Goal: Task Accomplishment & Management: Manage account settings

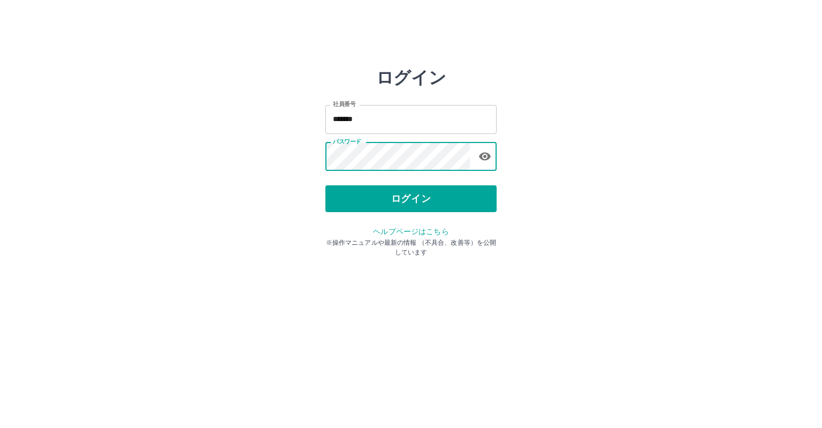
type input "*******"
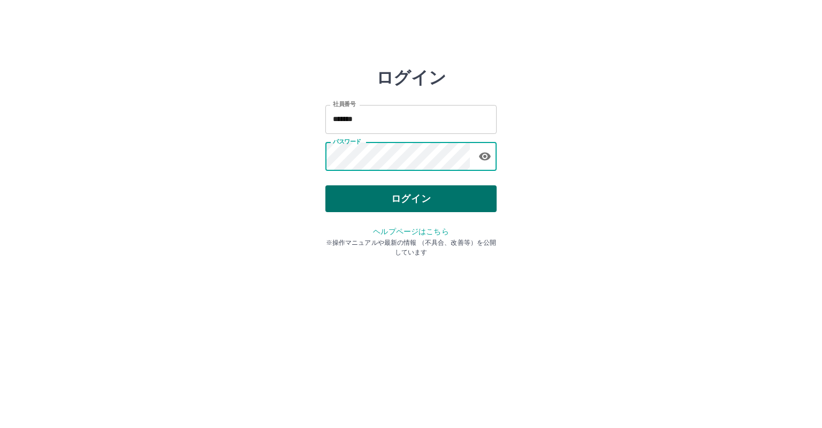
click at [404, 200] on button "ログイン" at bounding box center [411, 198] width 171 height 27
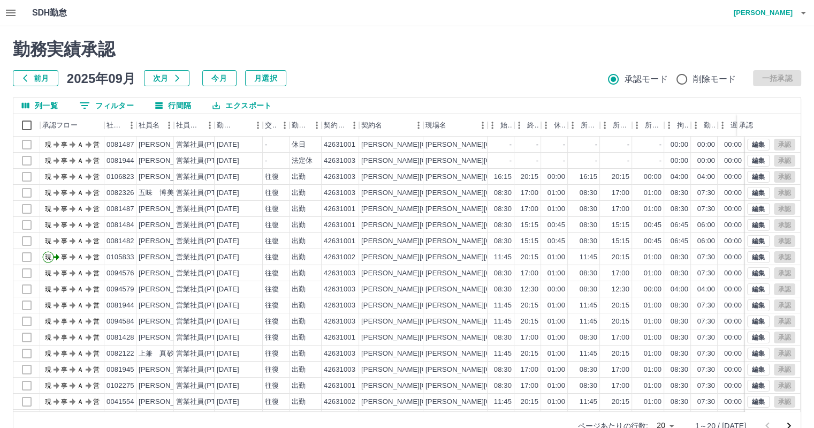
click at [15, 16] on icon "button" at bounding box center [11, 13] width 10 height 6
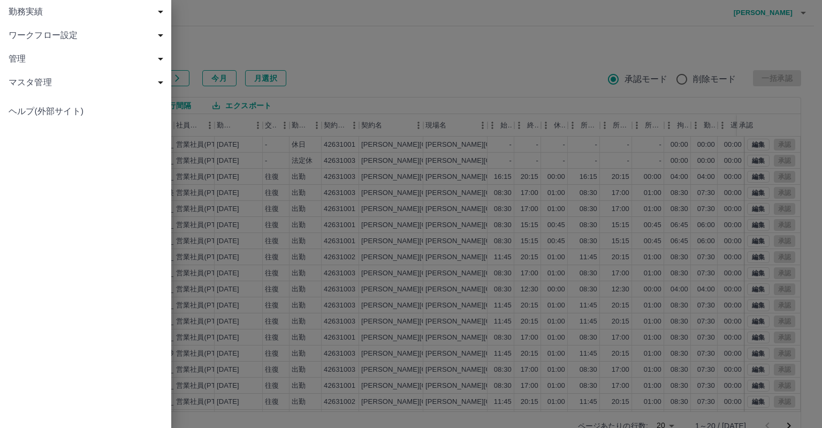
click at [79, 16] on span "勤務実績" at bounding box center [88, 11] width 158 height 13
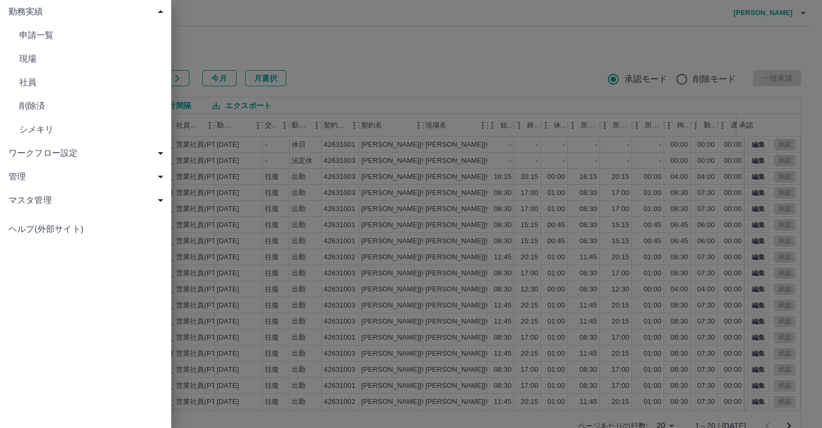
click at [79, 61] on span "現場" at bounding box center [90, 58] width 143 height 13
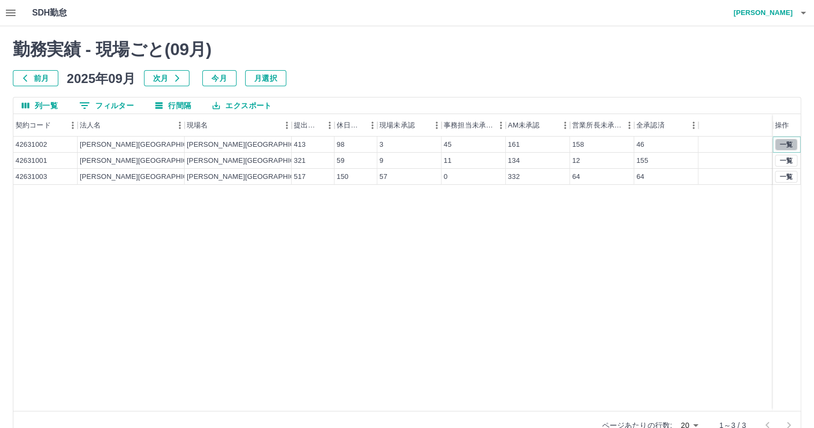
click at [784, 145] on button "一覧" at bounding box center [786, 145] width 22 height 12
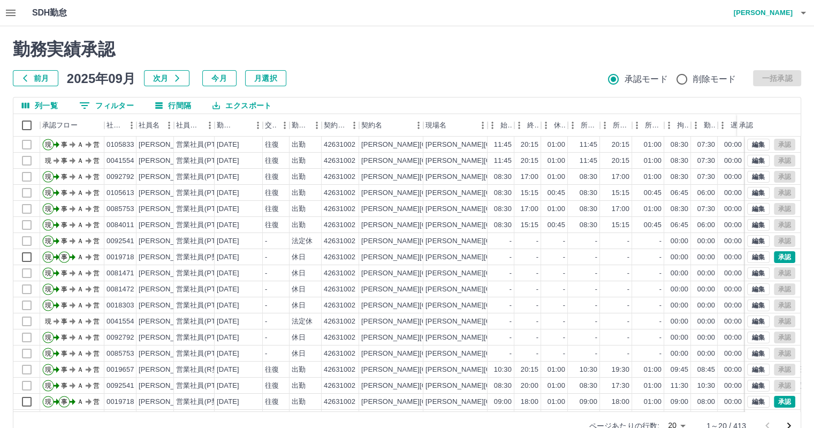
click at [678, 421] on body "SDH勤怠 藤原　朋望 勤務実績承認 前月 2025年09月 次月 今月 月選択 承認モード 削除モード 一括承認 列一覧 0 フィルター 行間隔 エクスポー…" at bounding box center [407, 226] width 814 height 452
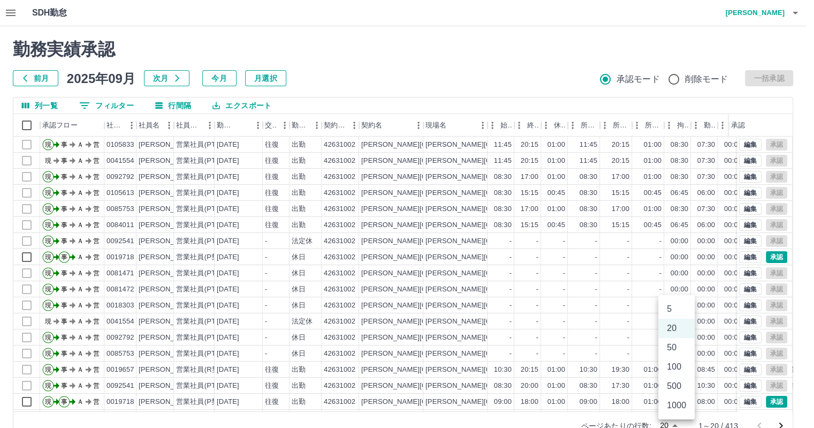
scroll to position [5, 0]
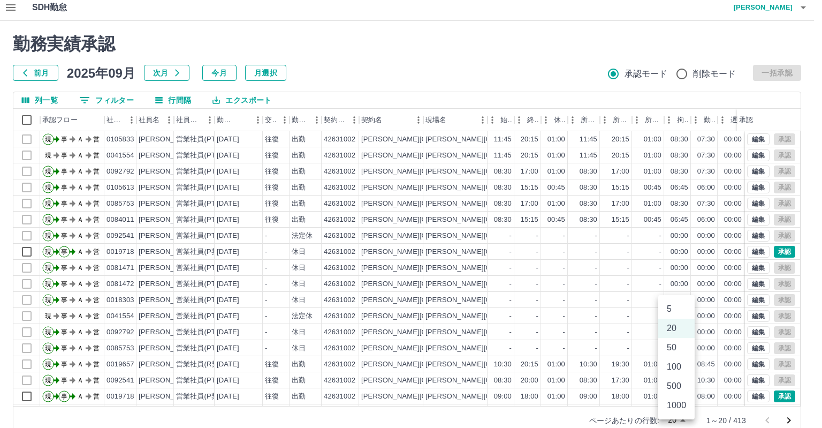
click at [685, 373] on li "100" at bounding box center [677, 366] width 36 height 19
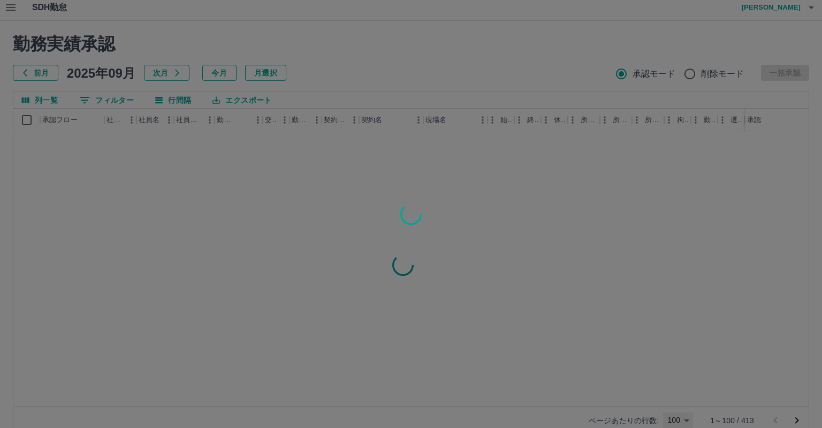
type input "***"
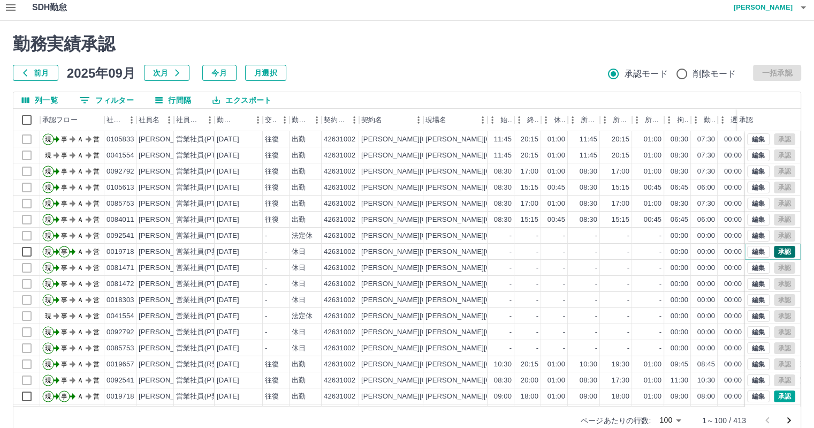
click at [779, 252] on button "承認" at bounding box center [784, 252] width 21 height 12
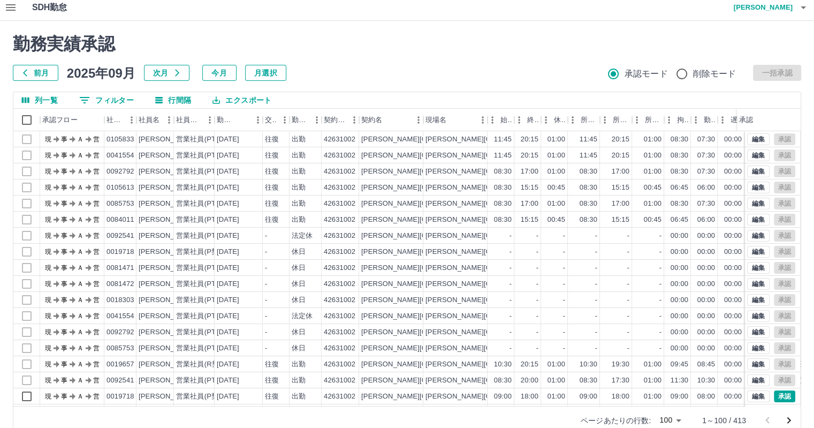
scroll to position [54, 0]
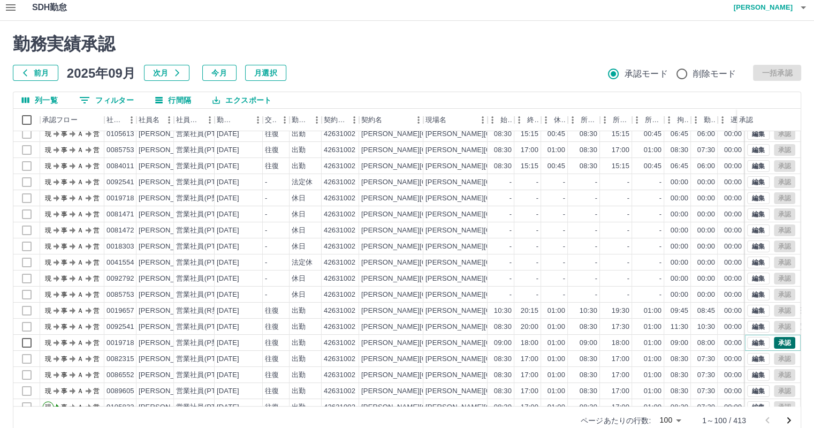
click at [779, 340] on button "承認" at bounding box center [784, 343] width 21 height 12
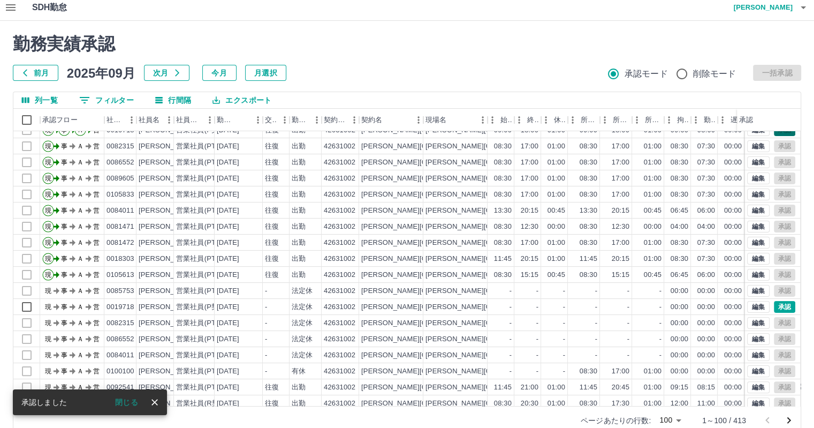
scroll to position [268, 0]
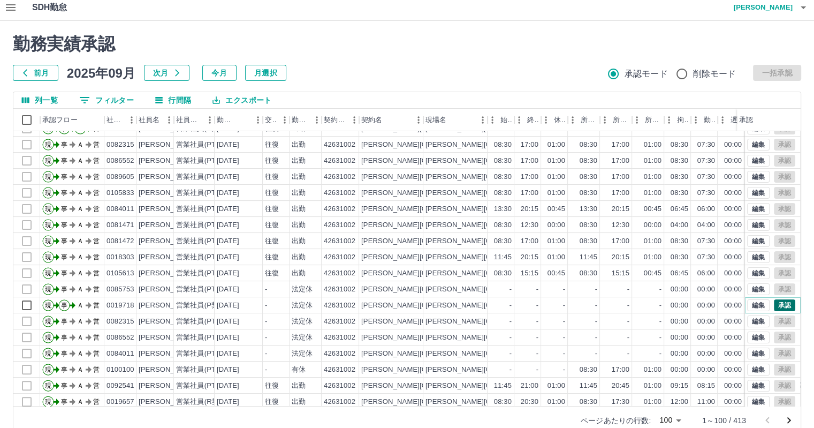
click at [780, 301] on button "承認" at bounding box center [784, 305] width 21 height 12
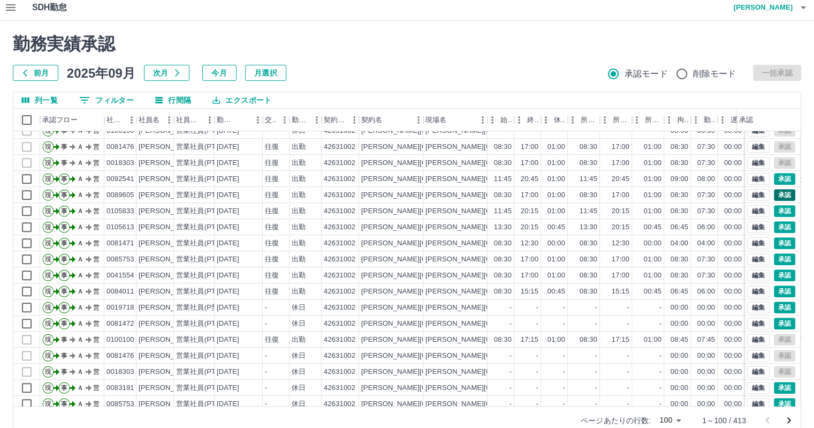
scroll to position [750, 0]
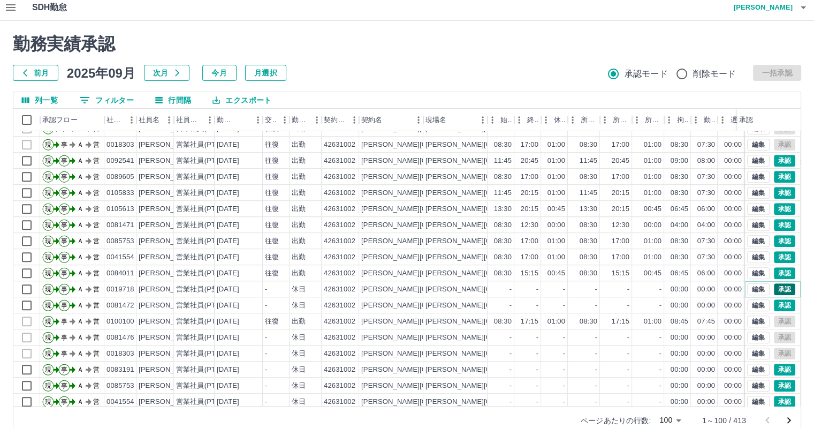
click at [777, 291] on button "承認" at bounding box center [784, 289] width 21 height 12
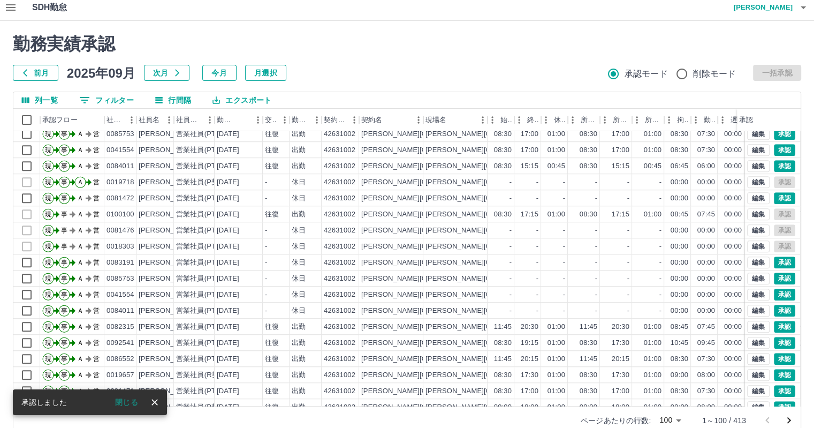
scroll to position [910, 0]
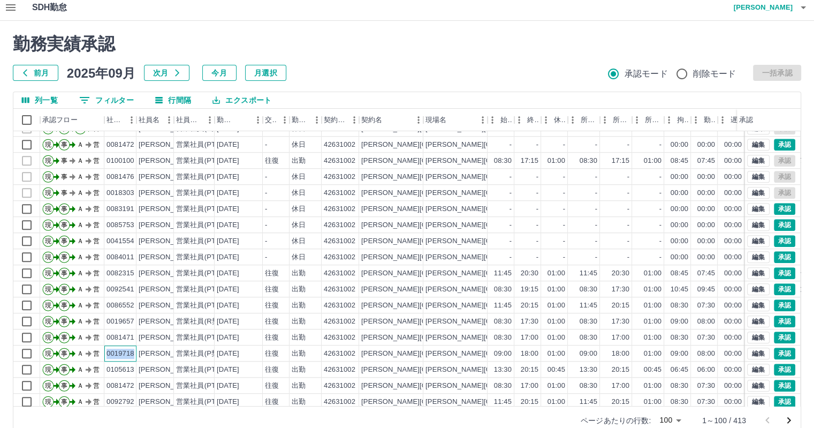
drag, startPoint x: 107, startPoint y: 351, endPoint x: 135, endPoint y: 352, distance: 29.0
click at [135, 352] on div "0019718" at bounding box center [120, 353] width 32 height 16
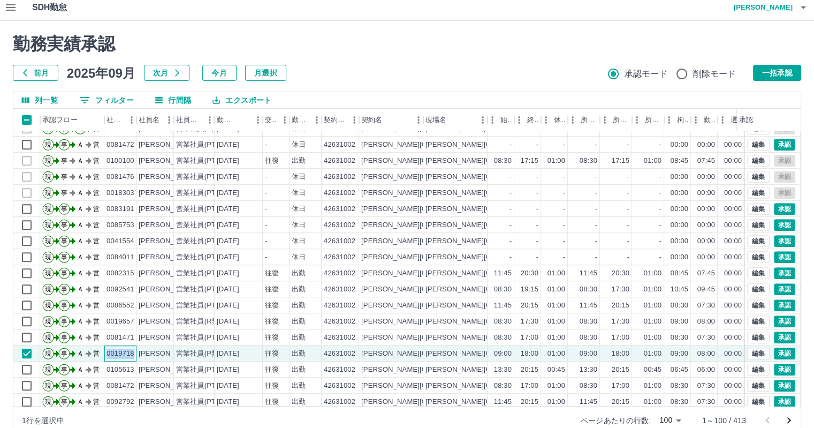
copy div "0019718"
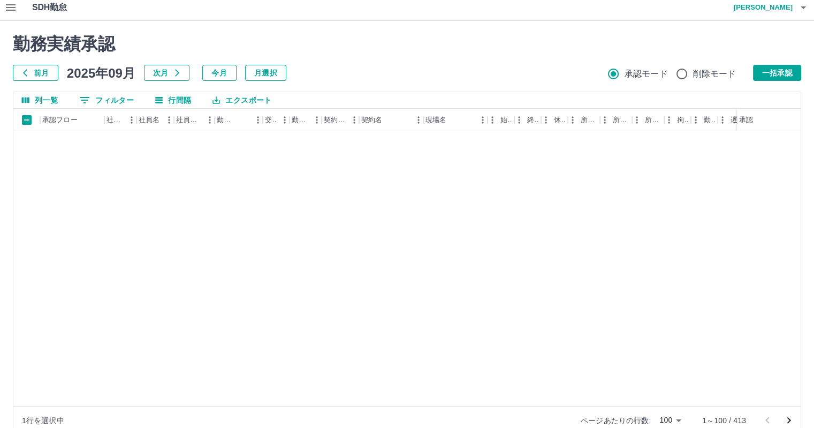
scroll to position [0, 0]
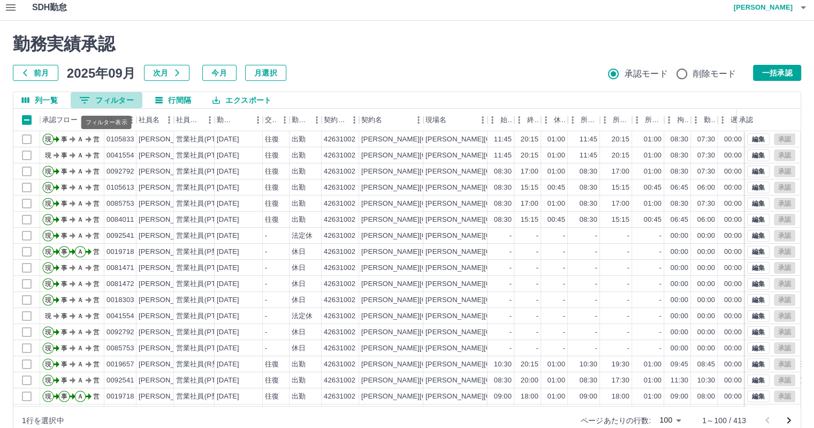
click at [118, 99] on button "0 フィルター" at bounding box center [107, 100] width 72 height 16
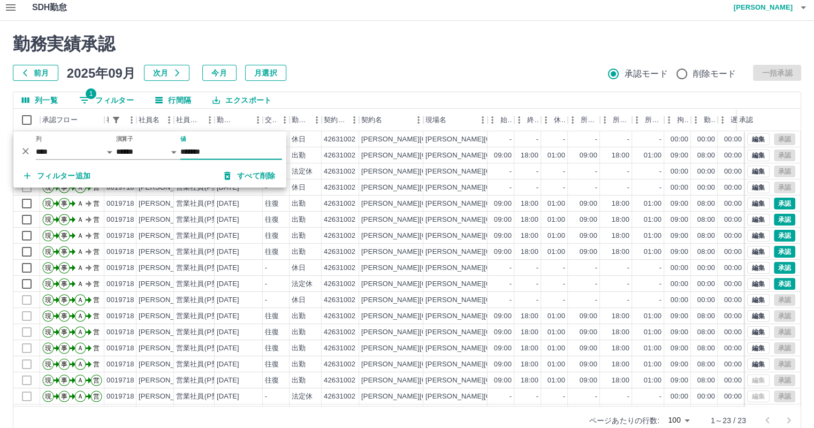
type input "*******"
click at [368, 51] on h2 "勤務実績承認" at bounding box center [407, 44] width 789 height 20
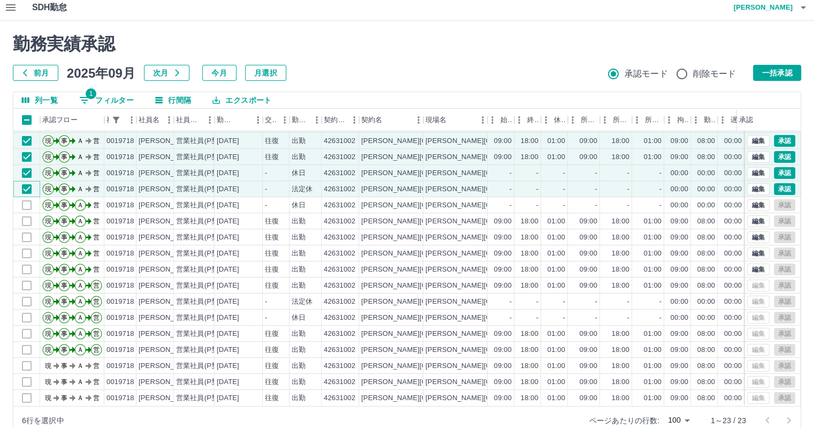
scroll to position [102, 0]
click at [780, 70] on button "一括承認" at bounding box center [777, 73] width 48 height 16
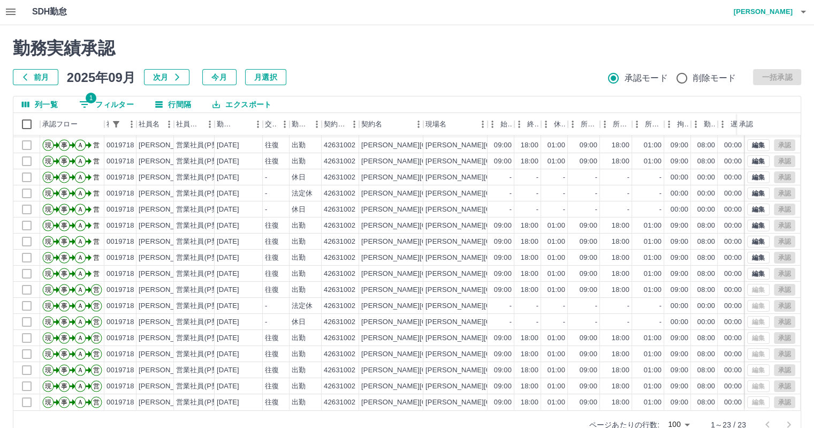
scroll to position [0, 0]
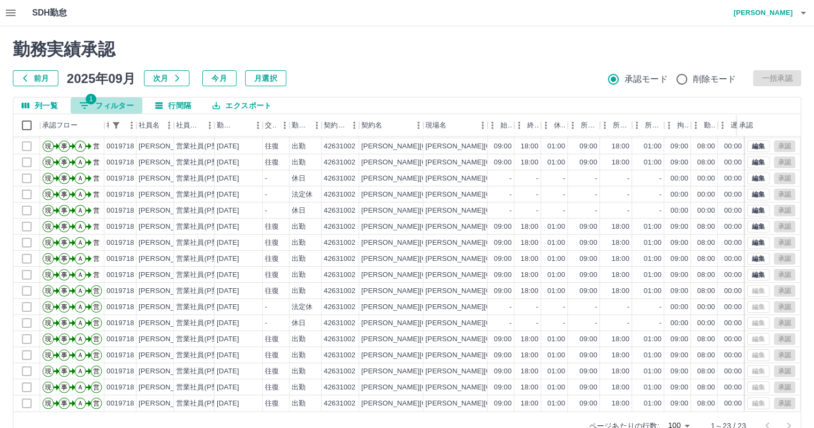
click at [100, 105] on button "1 フィルター" at bounding box center [107, 105] width 72 height 16
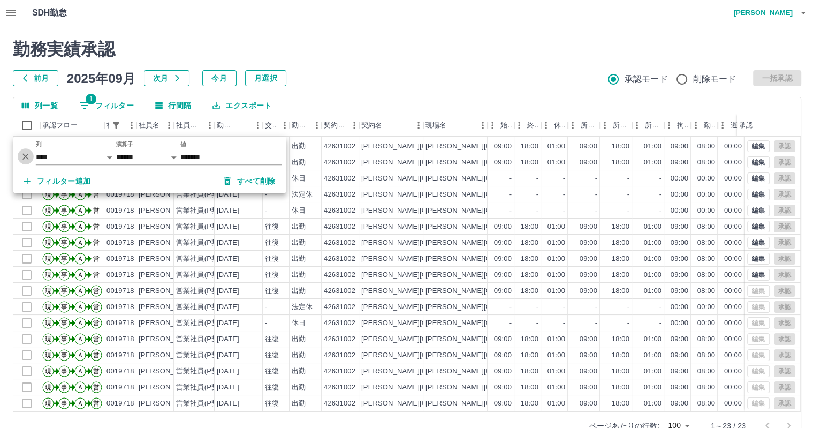
click at [28, 156] on icon "削除" at bounding box center [25, 156] width 11 height 11
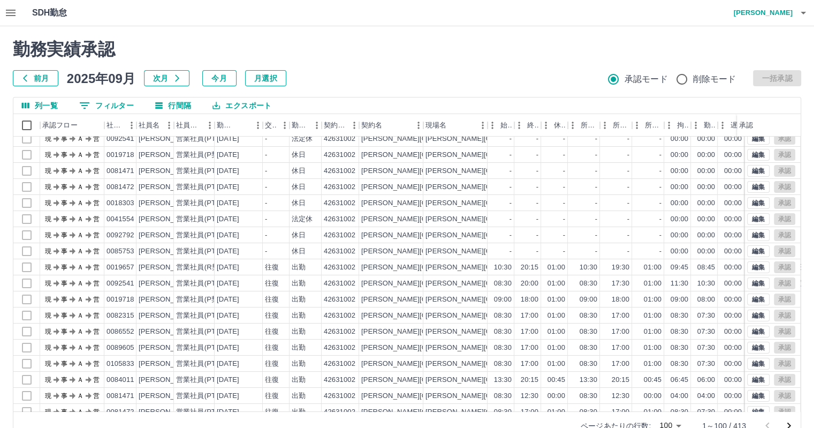
click at [482, 65] on div "勤務実績承認 前月 2025年09月 次月 今月 月選択 承認モード 削除モード 一括承認" at bounding box center [407, 62] width 789 height 47
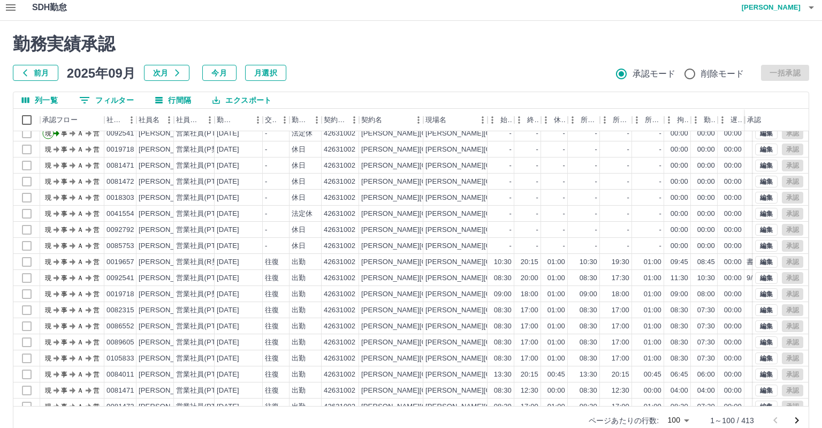
click at [674, 422] on body "SDH勤怠 藤原　朋望 勤務実績承認 前月 2025年09月 次月 今月 月選択 承認モード 削除モード 一括承認 列一覧 0 フィルター 行間隔 エクスポー…" at bounding box center [411, 221] width 822 height 452
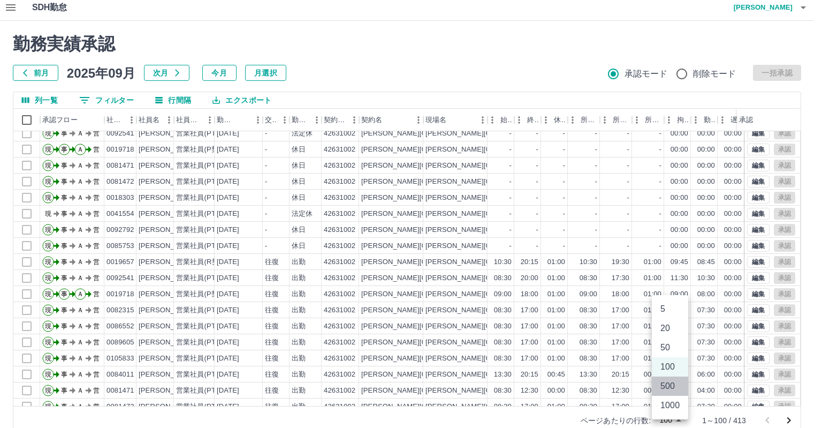
click at [680, 385] on li "500" at bounding box center [670, 385] width 36 height 19
type input "***"
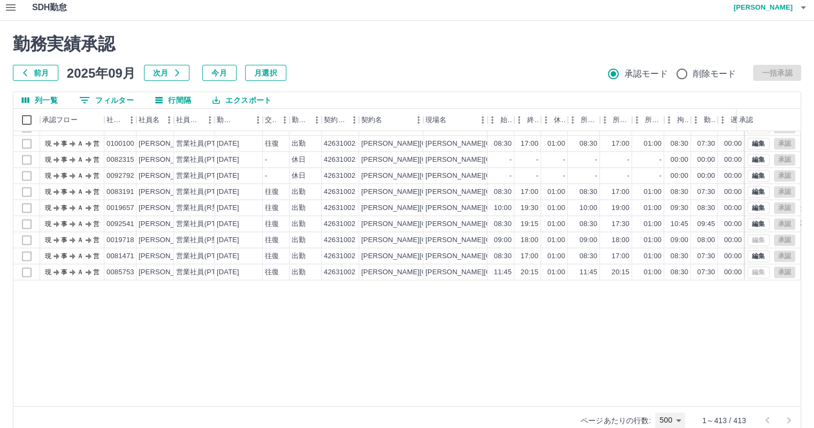
scroll to position [5564, 0]
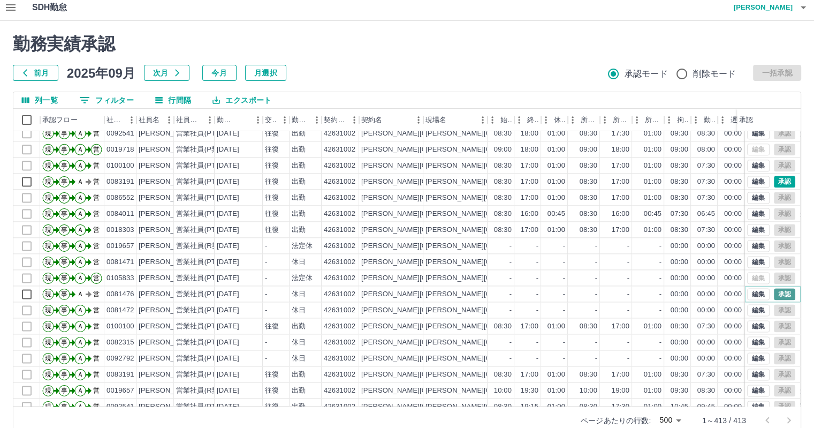
click at [778, 293] on button "承認" at bounding box center [784, 294] width 21 height 12
click at [27, 99] on icon "列選択" at bounding box center [25, 100] width 7 height 6
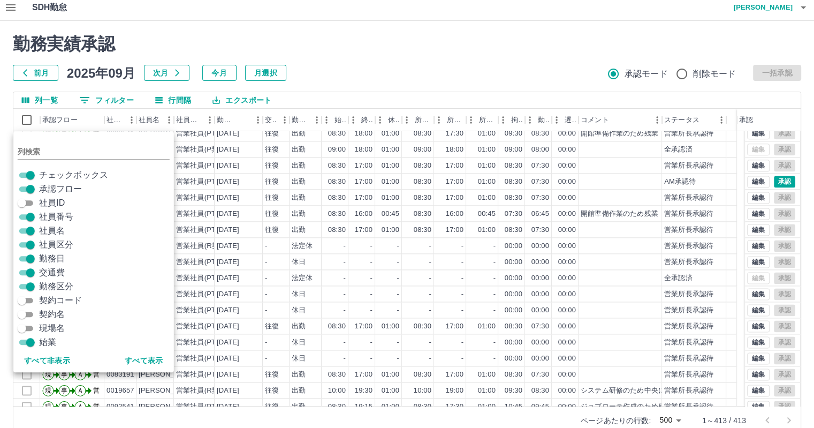
click at [336, 38] on h2 "勤務実績承認" at bounding box center [407, 44] width 789 height 20
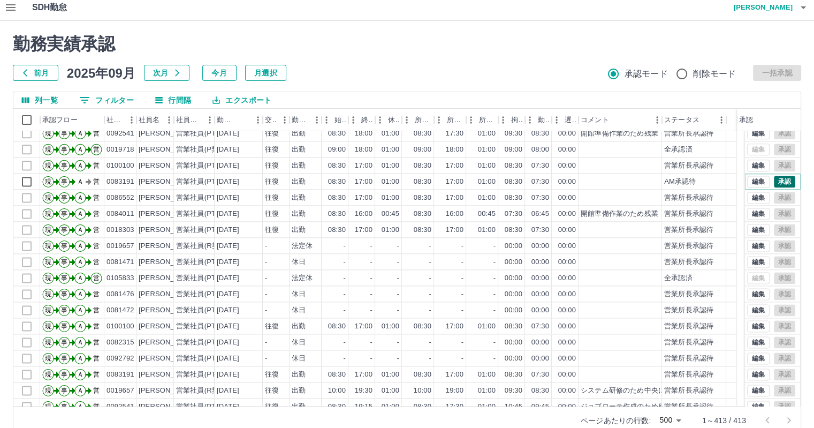
click at [775, 179] on button "承認" at bounding box center [784, 182] width 21 height 12
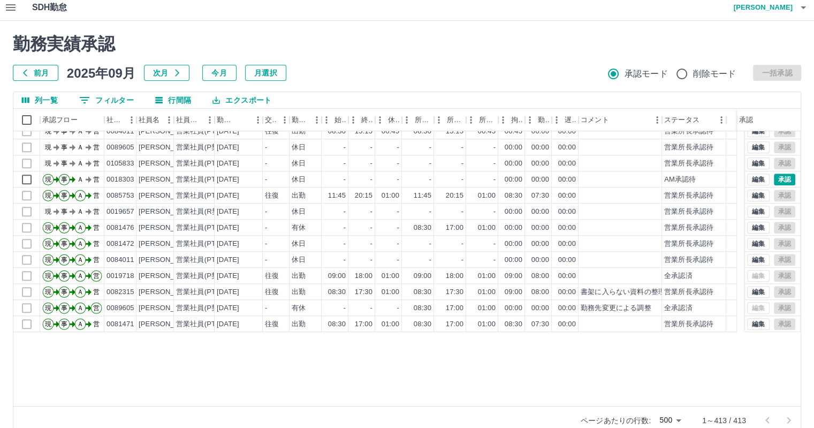
scroll to position [4937, 0]
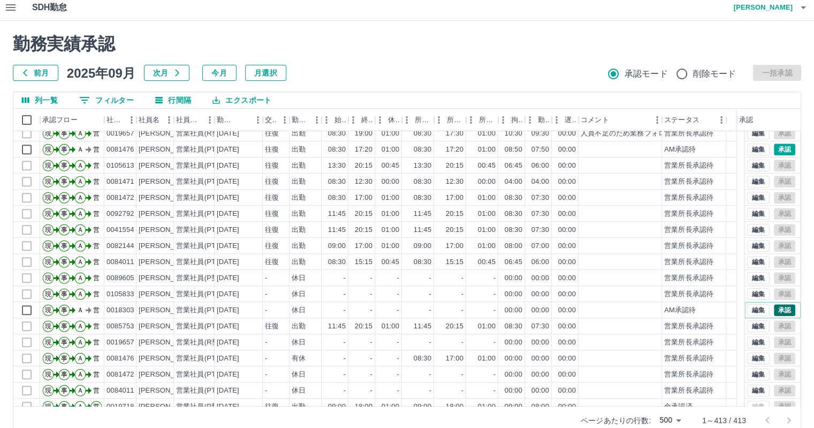
click at [774, 308] on button "承認" at bounding box center [784, 310] width 21 height 12
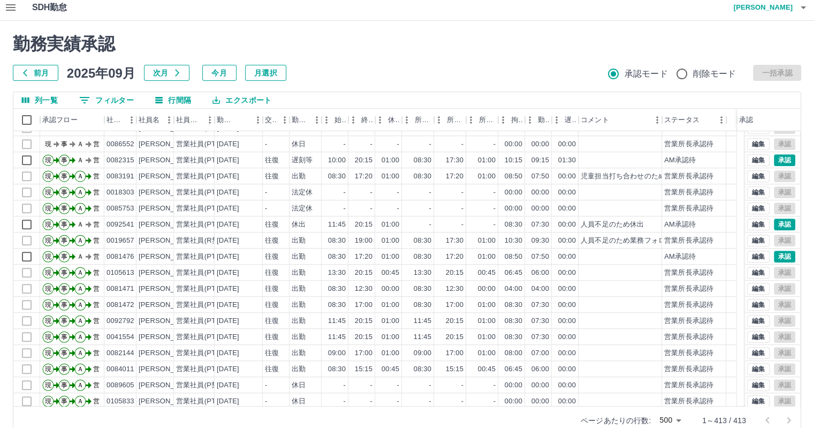
scroll to position [4723, 0]
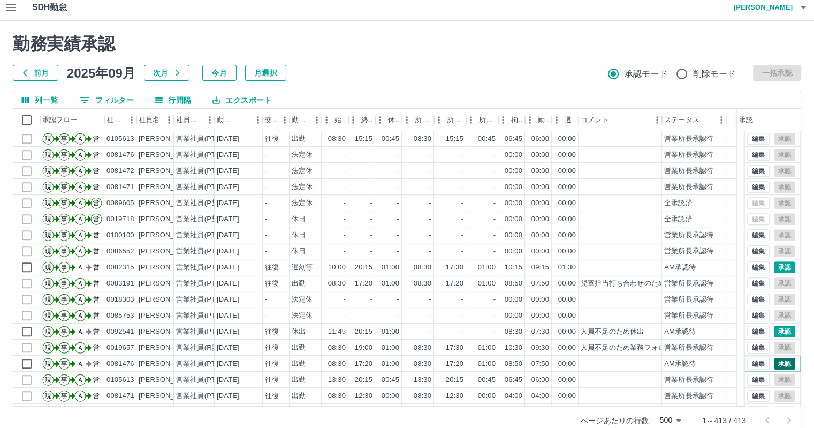
click at [777, 359] on button "承認" at bounding box center [784, 364] width 21 height 12
click at [753, 262] on button "編集" at bounding box center [758, 267] width 22 height 12
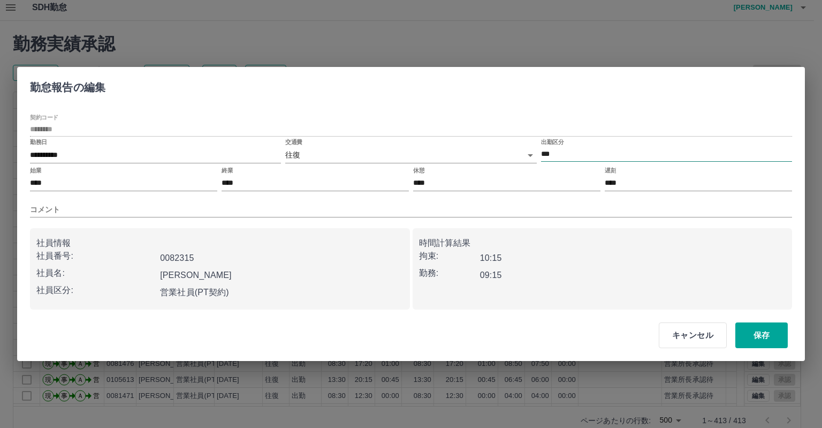
click at [576, 154] on input "***" at bounding box center [666, 153] width 251 height 13
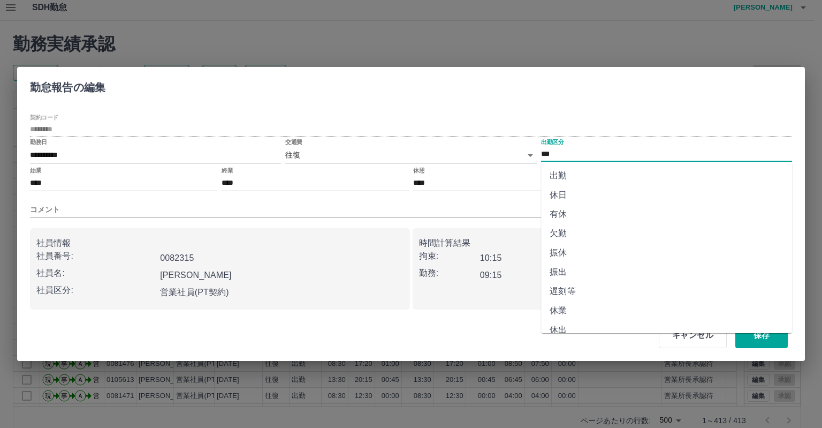
click at [575, 177] on li "出勤" at bounding box center [666, 175] width 251 height 19
type input "**"
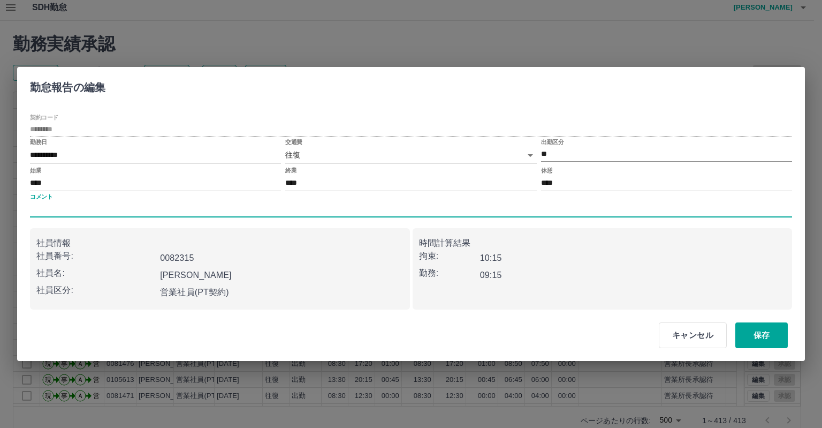
click at [283, 203] on input "コメント" at bounding box center [411, 210] width 762 height 16
type input "*********"
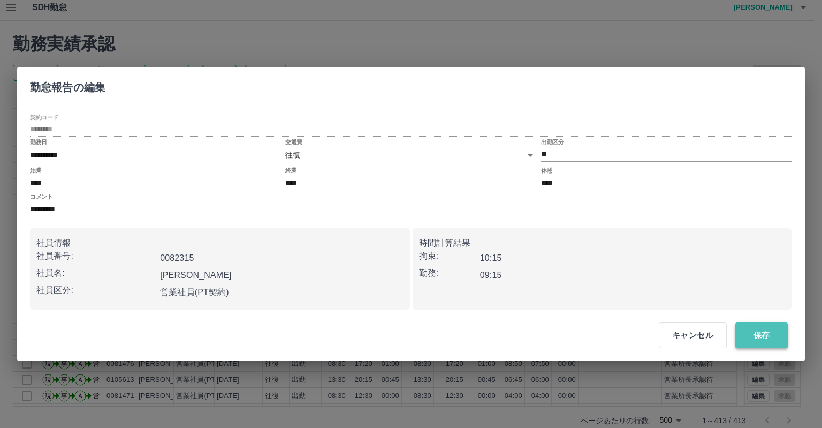
click at [768, 342] on button "保存" at bounding box center [762, 335] width 52 height 26
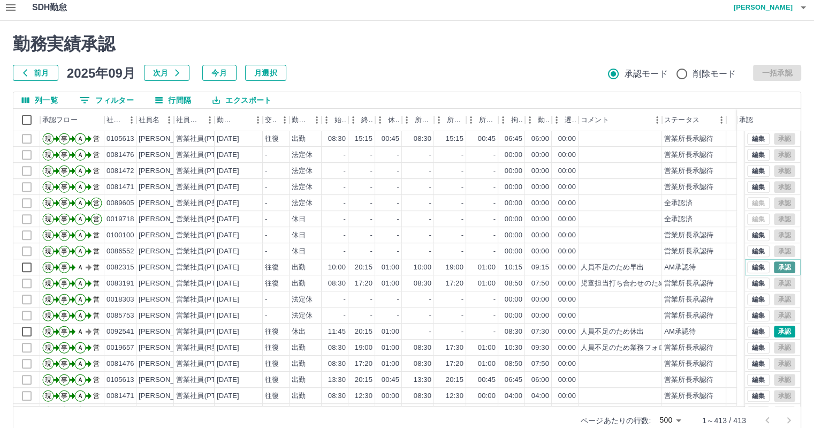
click at [775, 263] on button "承認" at bounding box center [784, 267] width 21 height 12
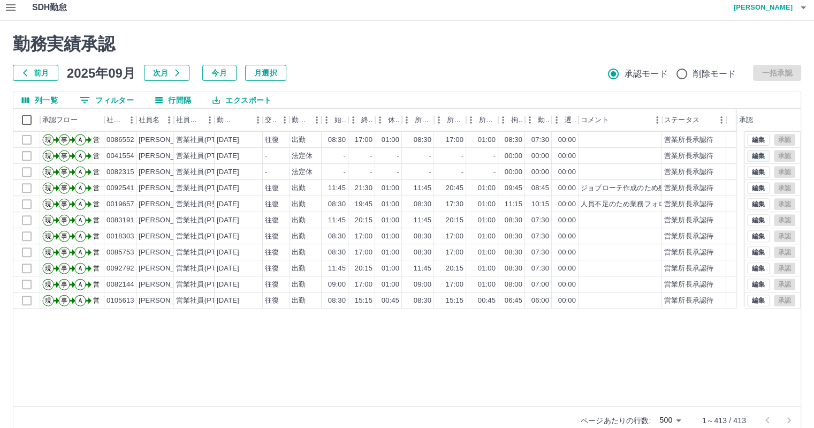
scroll to position [4402, 0]
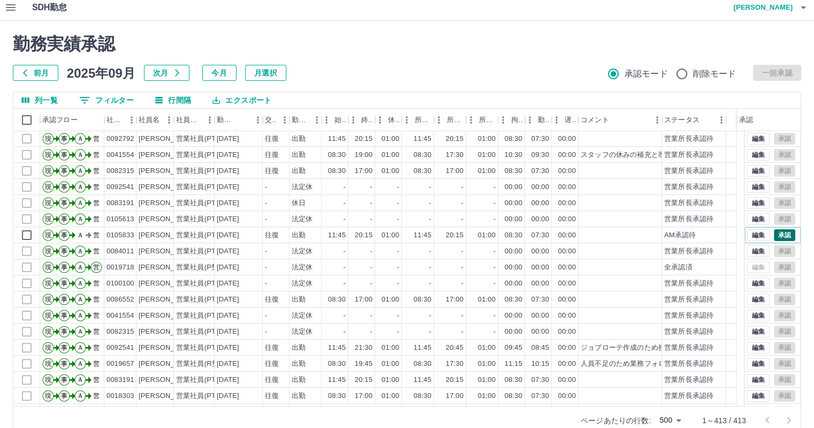
click at [775, 233] on button "承認" at bounding box center [784, 235] width 21 height 12
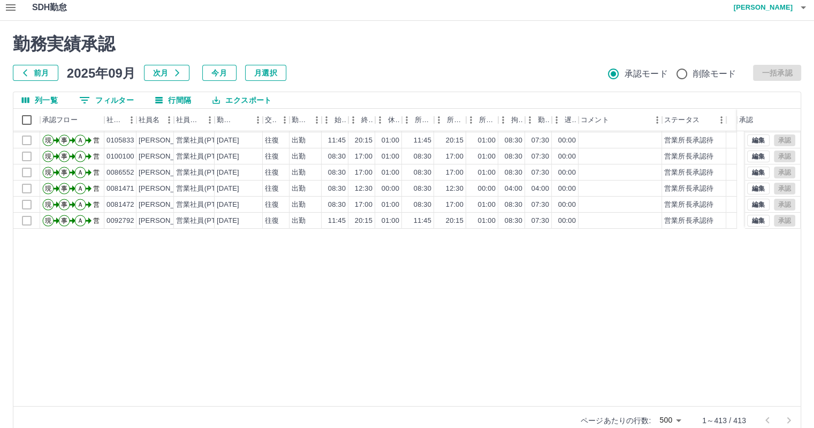
scroll to position [4081, 0]
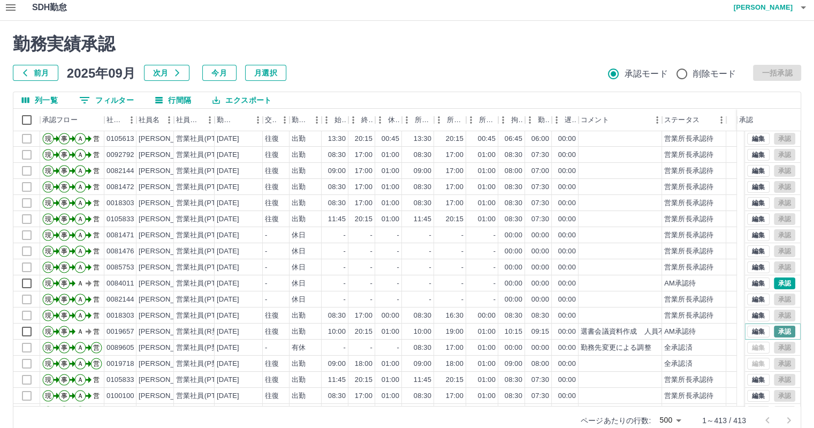
click at [774, 329] on button "承認" at bounding box center [784, 332] width 21 height 12
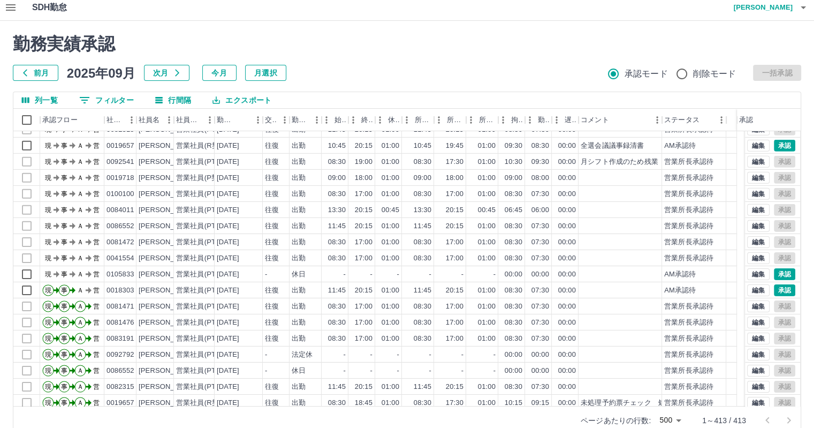
scroll to position [3438, 0]
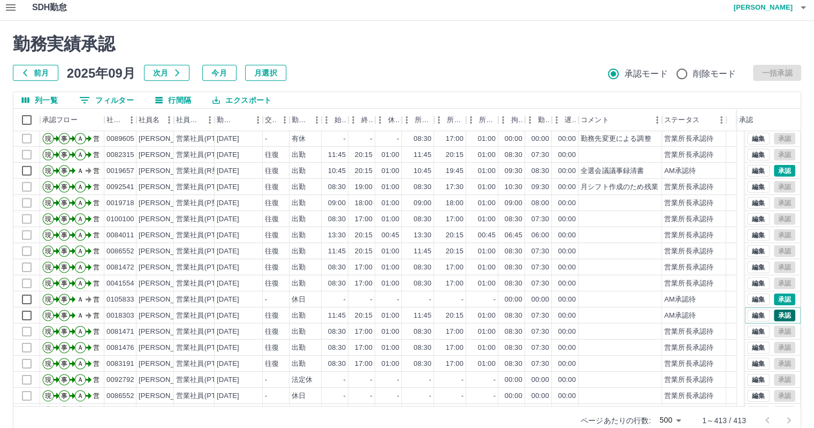
click at [777, 314] on button "承認" at bounding box center [784, 315] width 21 height 12
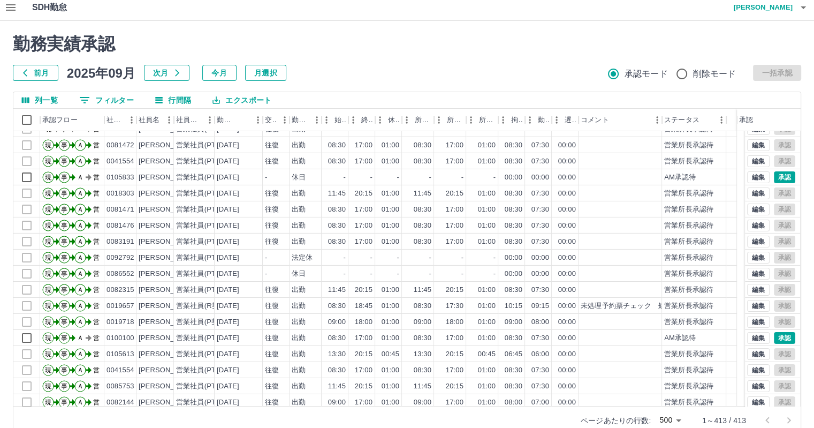
scroll to position [3545, 0]
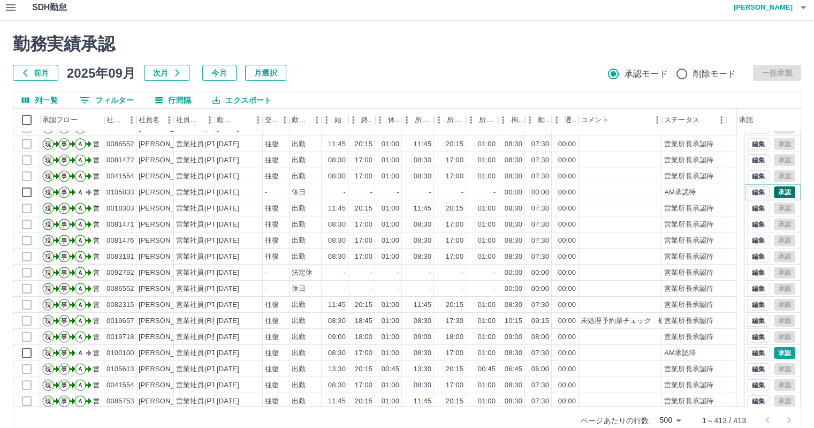
click at [779, 189] on button "承認" at bounding box center [784, 192] width 21 height 12
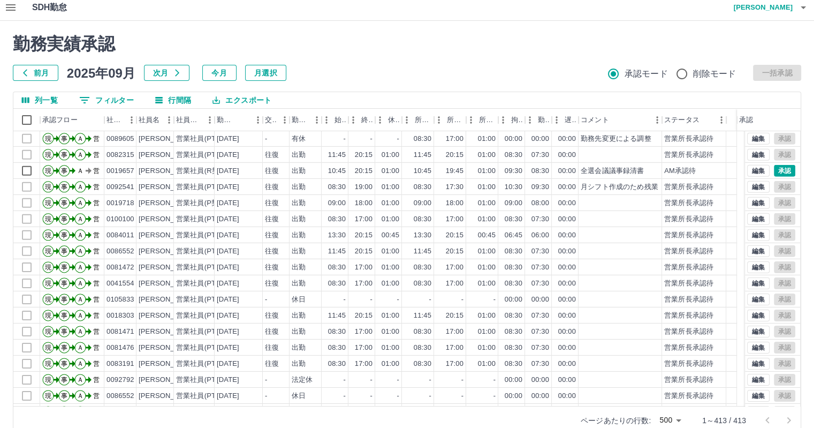
scroll to position [3385, 0]
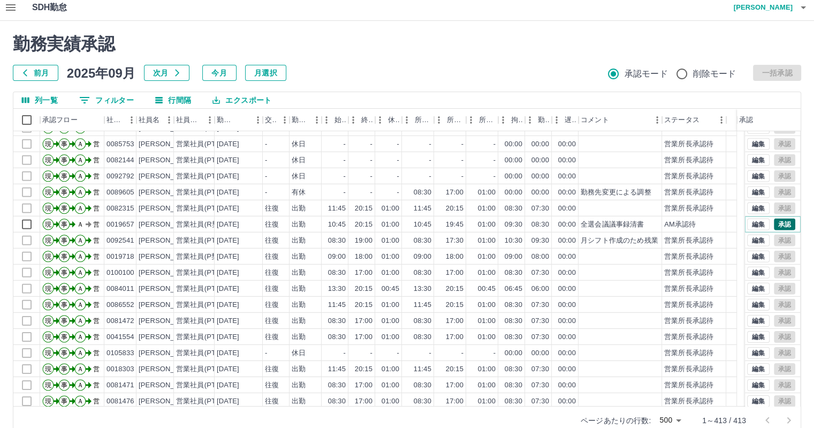
click at [782, 220] on button "承認" at bounding box center [784, 224] width 21 height 12
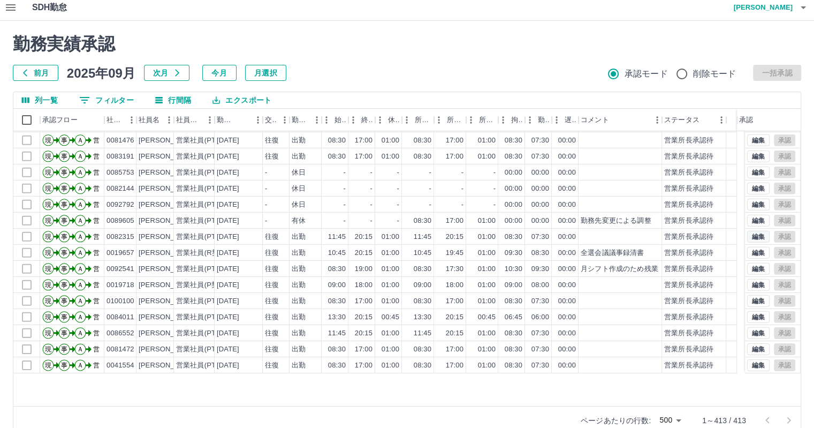
scroll to position [3224, 0]
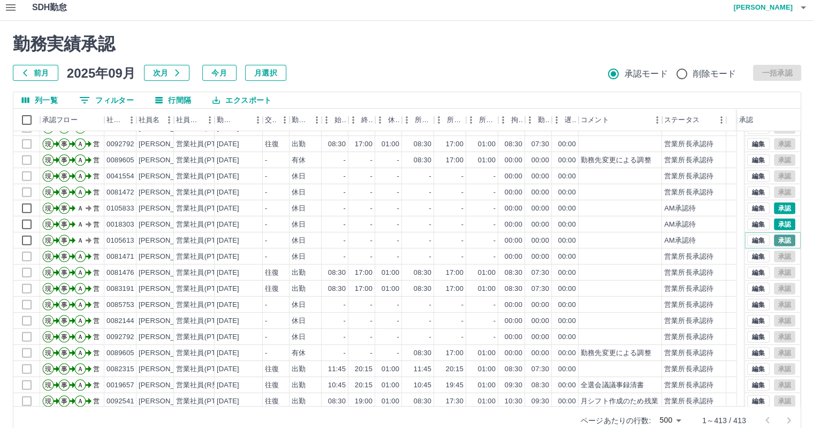
click at [774, 239] on button "承認" at bounding box center [784, 241] width 21 height 12
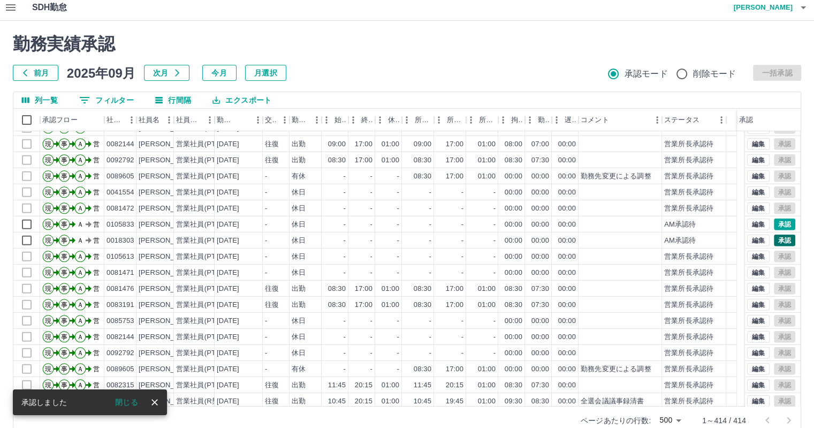
scroll to position [3240, 0]
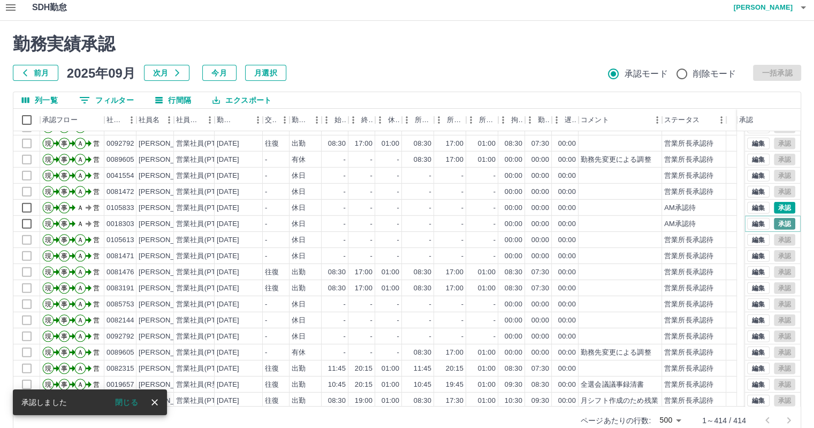
click at [778, 223] on button "承認" at bounding box center [784, 224] width 21 height 12
click at [777, 208] on button "承認" at bounding box center [784, 208] width 21 height 12
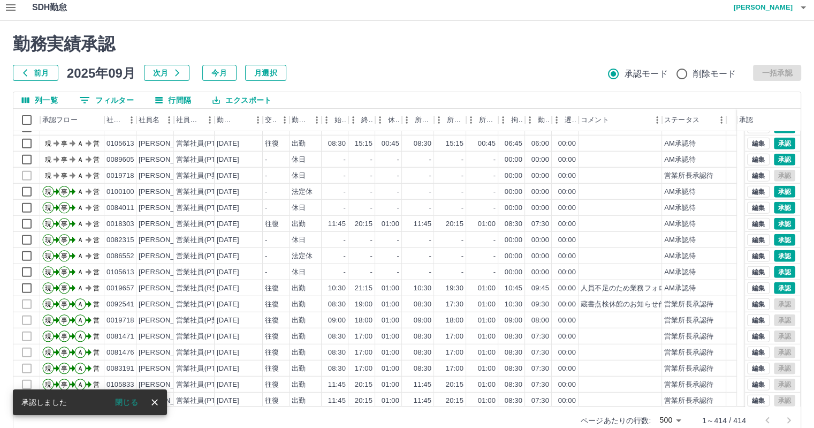
scroll to position [2919, 0]
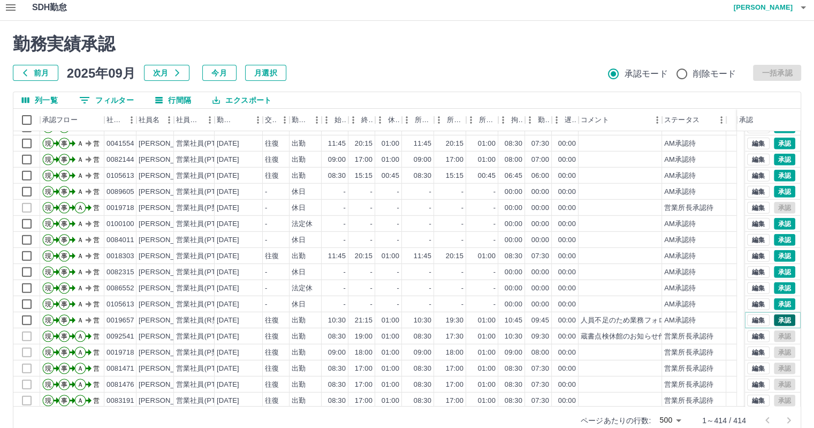
click at [774, 321] on button "承認" at bounding box center [784, 320] width 21 height 12
click at [777, 302] on button "承認" at bounding box center [784, 304] width 21 height 12
click at [775, 289] on button "承認" at bounding box center [784, 288] width 21 height 12
click at [775, 270] on button "承認" at bounding box center [784, 272] width 21 height 12
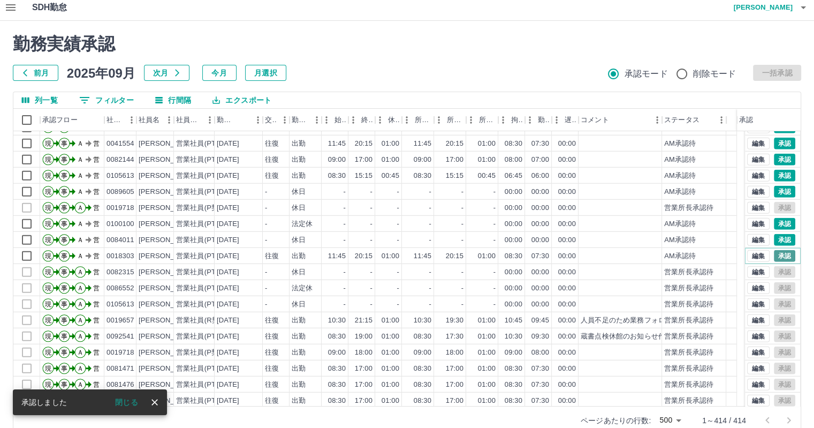
click at [781, 261] on button "承認" at bounding box center [784, 256] width 21 height 12
click at [780, 237] on button "承認" at bounding box center [784, 240] width 21 height 12
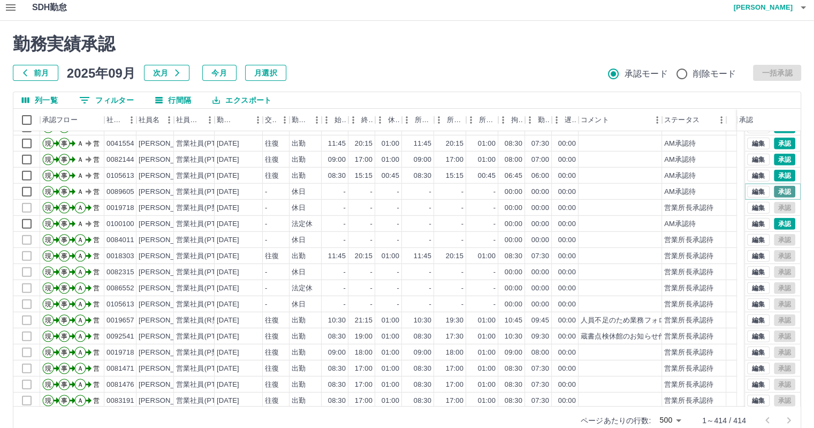
click at [777, 188] on button "承認" at bounding box center [784, 192] width 21 height 12
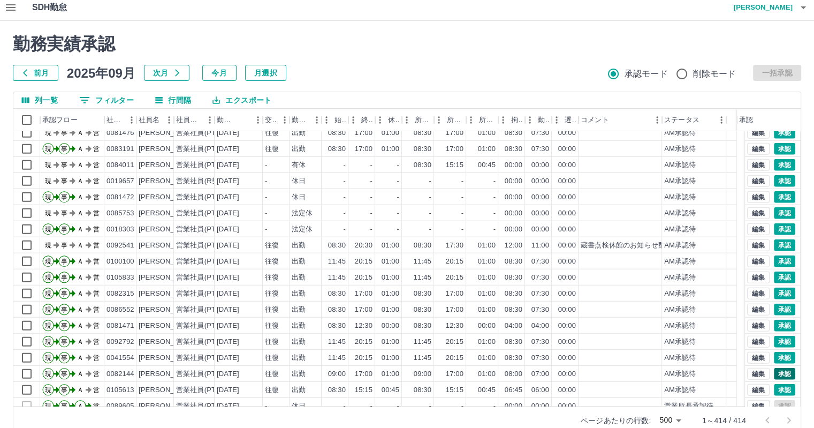
scroll to position [2759, 0]
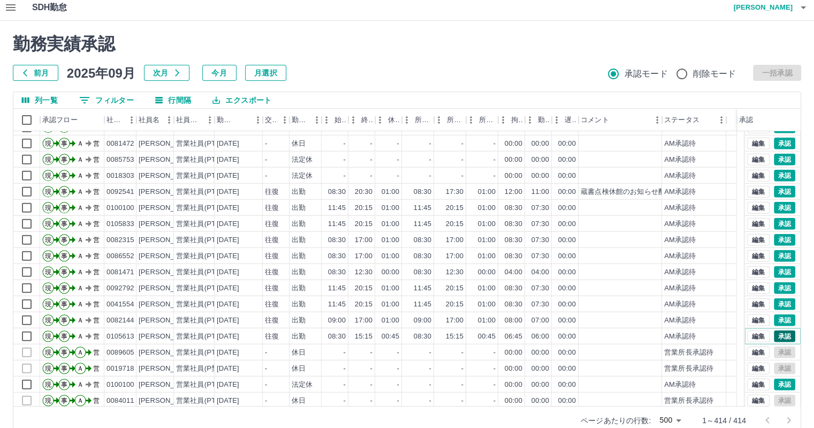
click at [778, 333] on button "承認" at bounding box center [784, 336] width 21 height 12
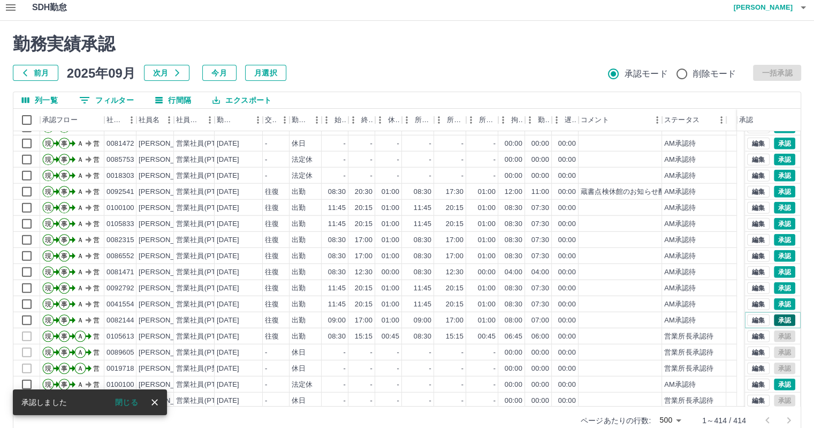
click at [778, 319] on button "承認" at bounding box center [784, 320] width 21 height 12
click at [779, 299] on button "承認" at bounding box center [784, 304] width 21 height 12
click at [779, 282] on button "承認" at bounding box center [784, 288] width 21 height 12
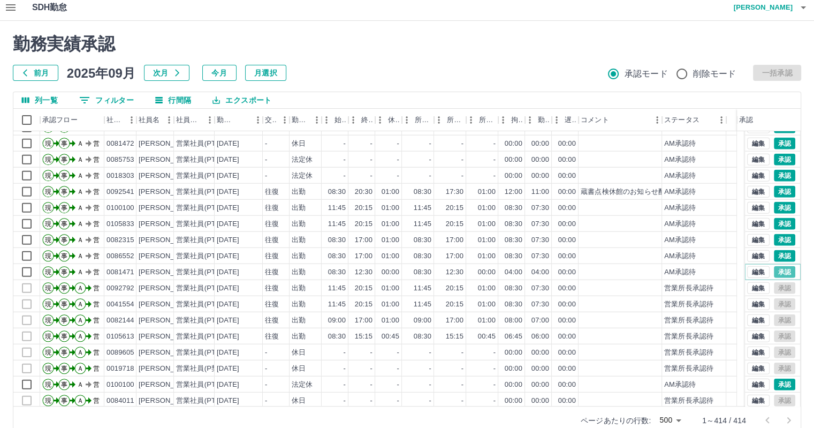
click at [777, 267] on button "承認" at bounding box center [784, 272] width 21 height 12
click at [779, 250] on button "承認" at bounding box center [784, 256] width 21 height 12
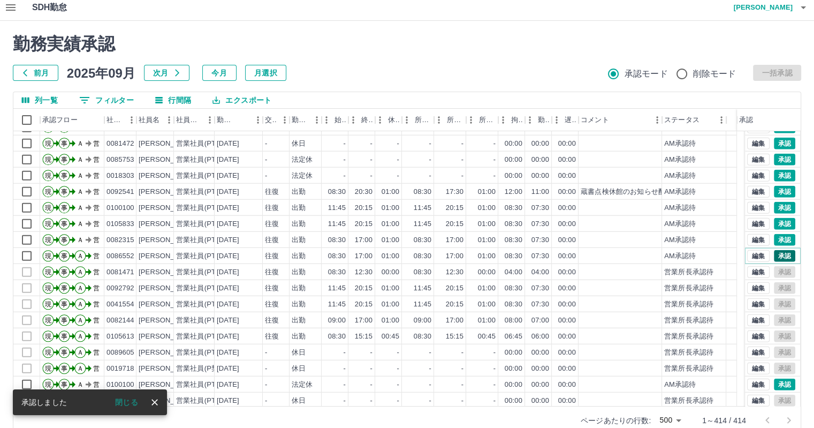
click at [777, 255] on button "承認" at bounding box center [784, 256] width 21 height 12
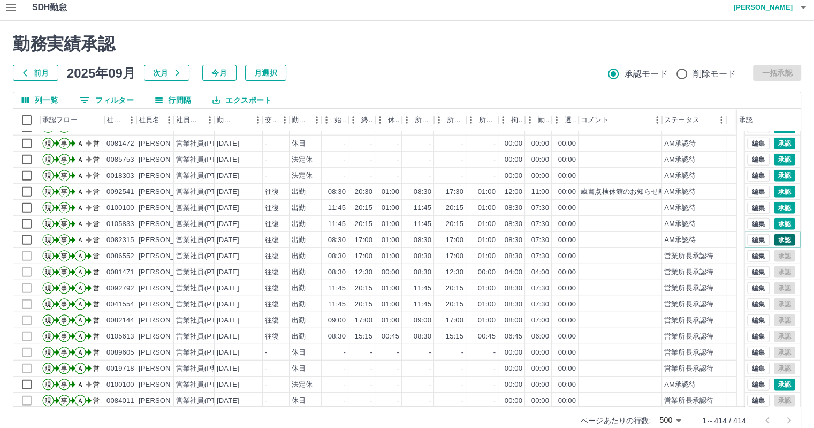
click at [778, 239] on button "承認" at bounding box center [784, 240] width 21 height 12
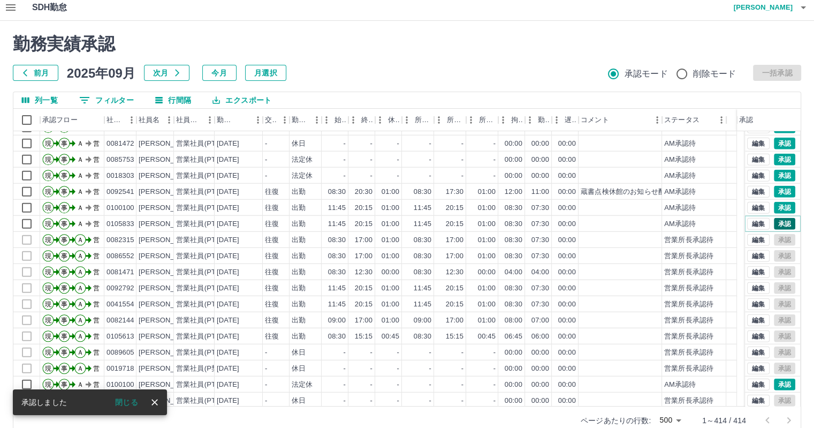
click at [778, 221] on button "承認" at bounding box center [784, 224] width 21 height 12
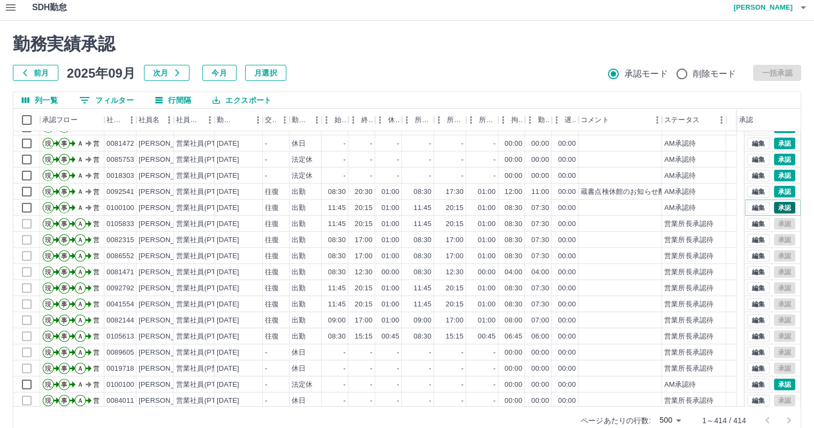
click at [779, 203] on button "承認" at bounding box center [784, 208] width 21 height 12
click at [774, 188] on button "承認" at bounding box center [784, 192] width 21 height 12
click at [780, 171] on button "承認" at bounding box center [784, 176] width 21 height 12
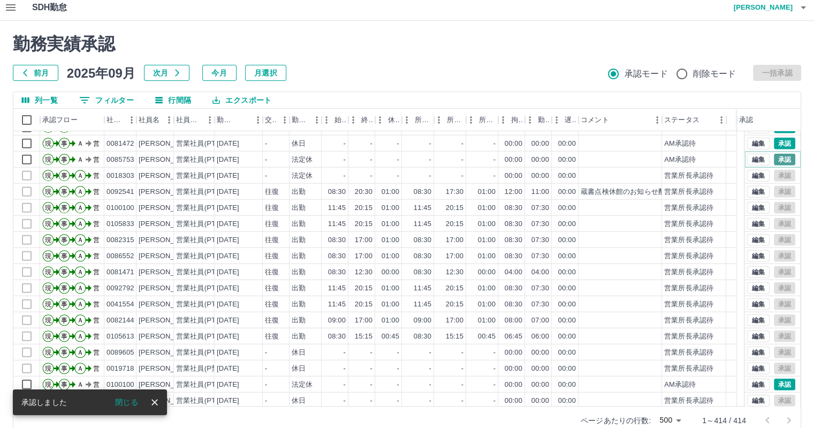
click at [777, 158] on button "承認" at bounding box center [784, 160] width 21 height 12
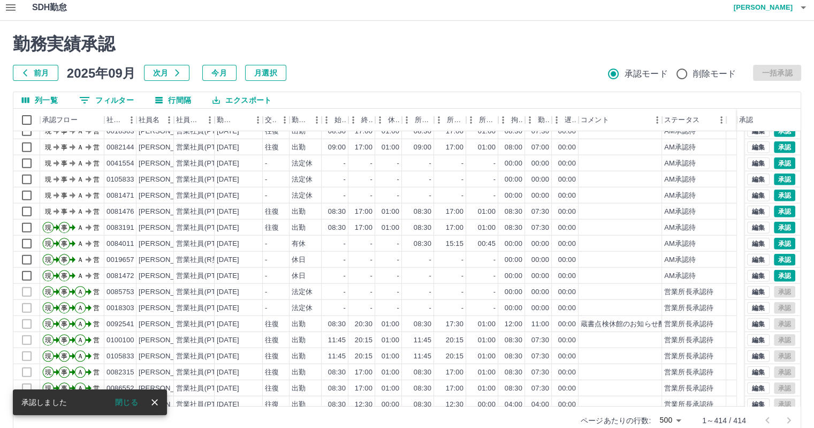
scroll to position [2544, 0]
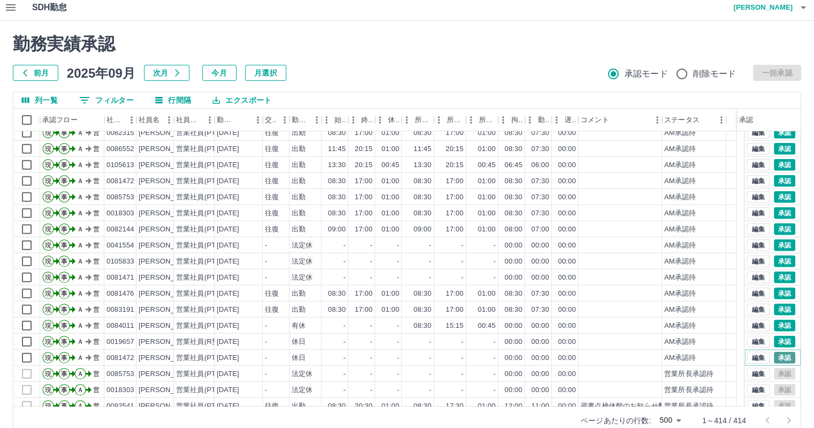
click at [777, 355] on button "承認" at bounding box center [784, 358] width 21 height 12
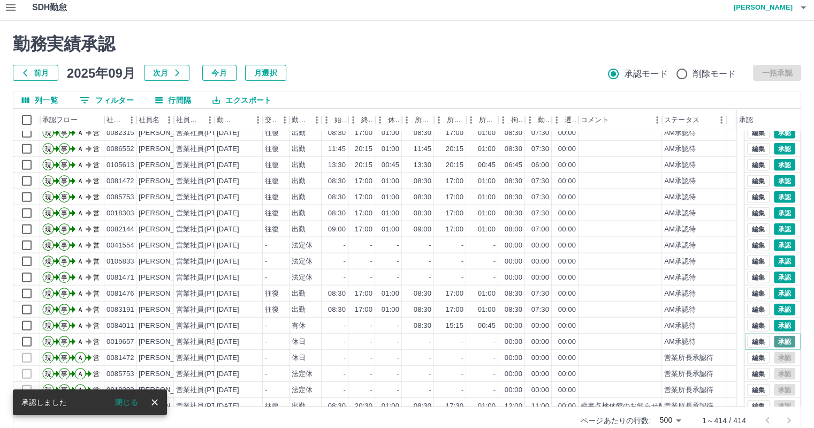
click at [775, 343] on button "承認" at bounding box center [784, 342] width 21 height 12
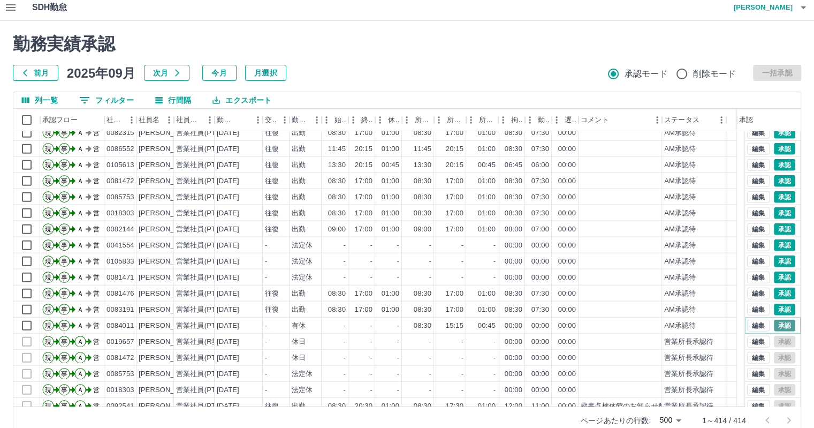
click at [775, 321] on button "承認" at bounding box center [784, 326] width 21 height 12
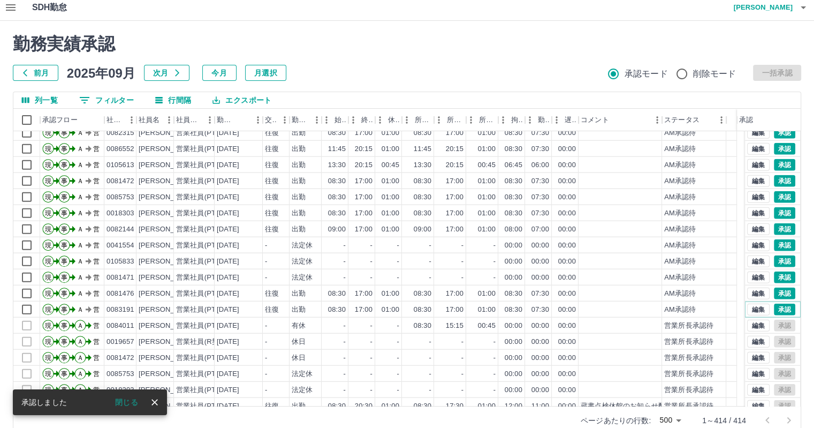
click at [780, 305] on button "承認" at bounding box center [784, 310] width 21 height 12
click at [779, 288] on button "承認" at bounding box center [784, 294] width 21 height 12
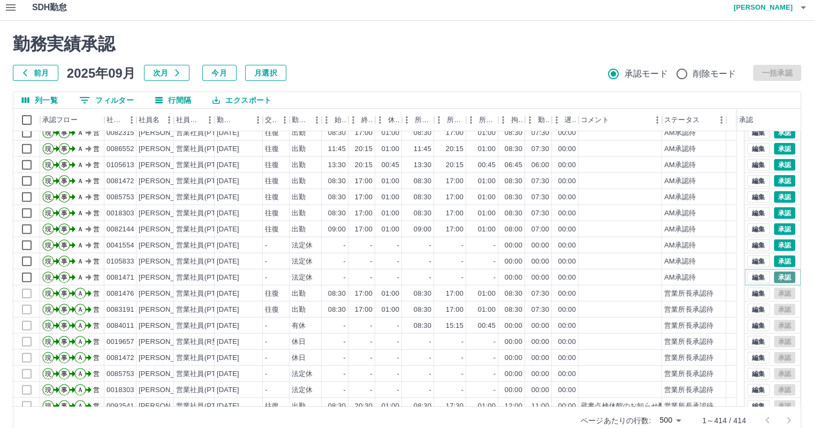
click at [776, 277] on button "承認" at bounding box center [784, 277] width 21 height 12
click at [775, 261] on button "承認" at bounding box center [784, 261] width 21 height 12
click at [775, 247] on button "承認" at bounding box center [784, 245] width 21 height 12
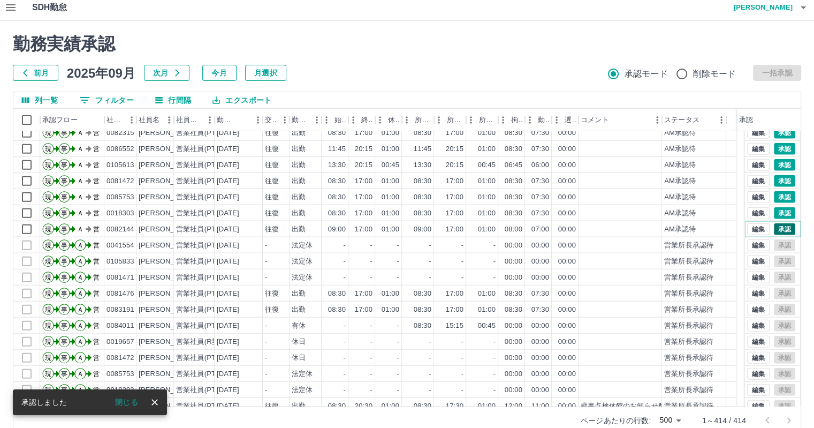
click at [774, 226] on button "承認" at bounding box center [784, 229] width 21 height 12
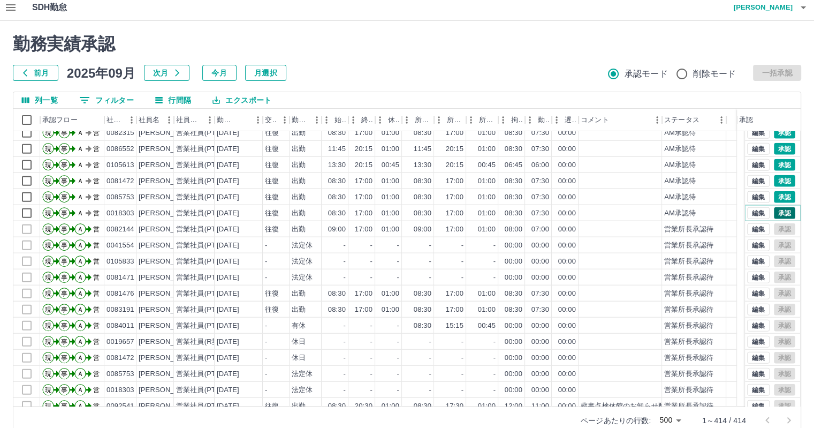
click at [775, 209] on button "承認" at bounding box center [784, 213] width 21 height 12
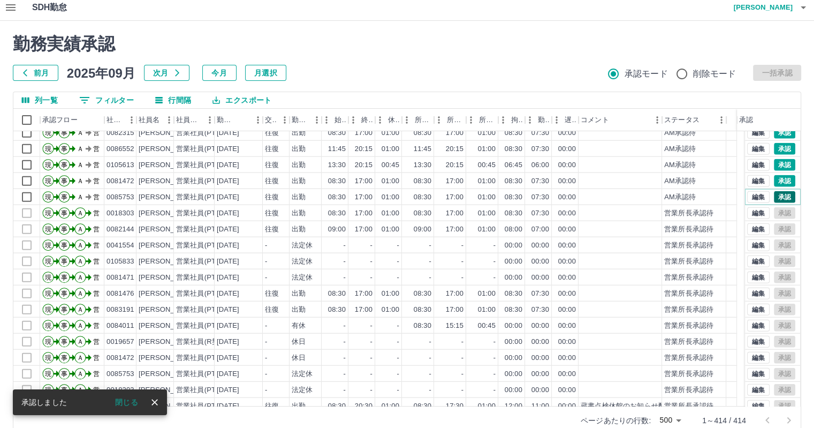
click at [777, 194] on button "承認" at bounding box center [784, 197] width 21 height 12
click at [774, 177] on button "承認" at bounding box center [784, 181] width 21 height 12
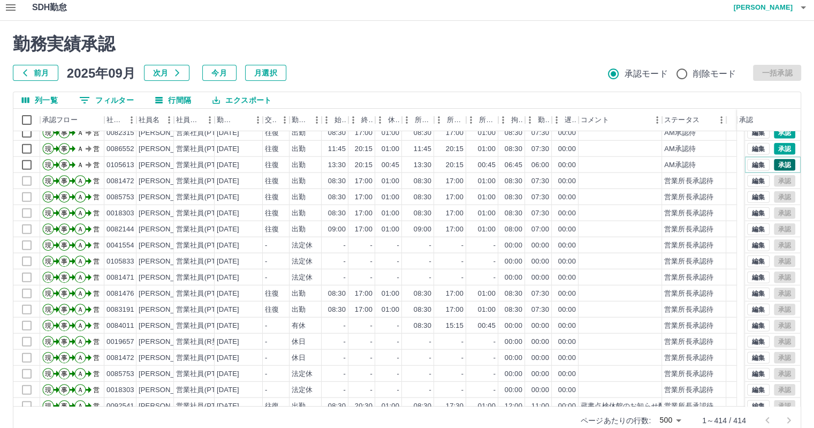
click at [777, 162] on button "承認" at bounding box center [784, 165] width 21 height 12
click at [780, 146] on button "承認" at bounding box center [784, 149] width 21 height 12
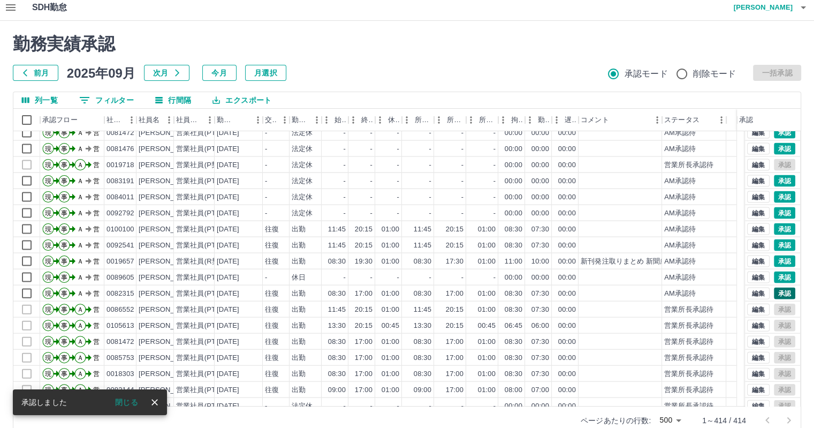
scroll to position [2330, 0]
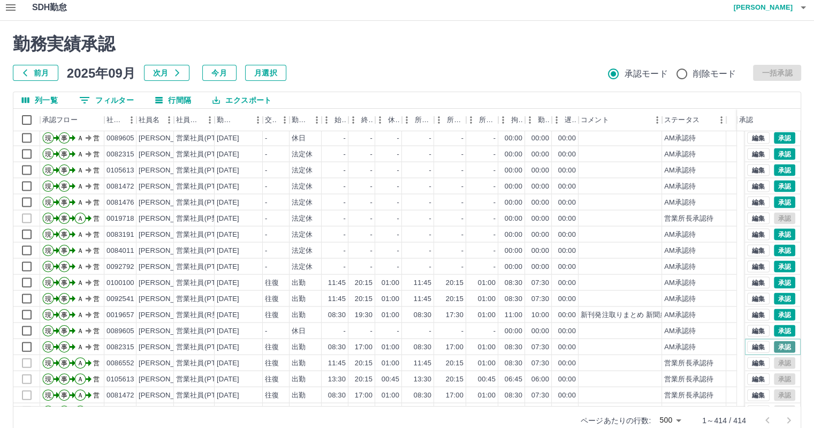
click at [775, 344] on button "承認" at bounding box center [784, 347] width 21 height 12
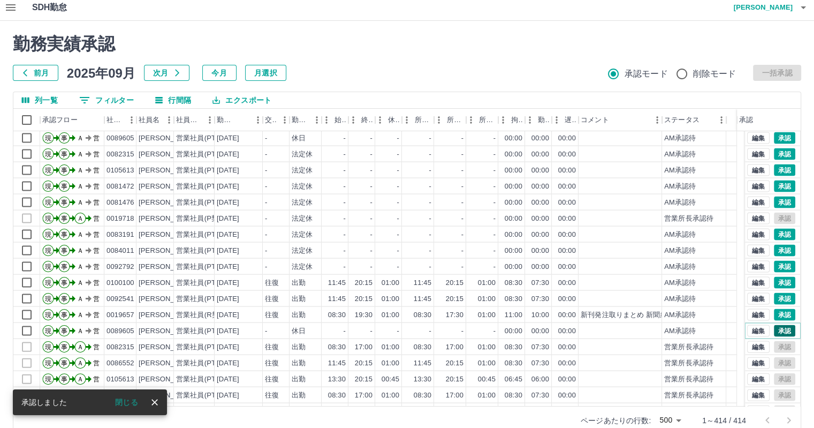
click at [775, 327] on button "承認" at bounding box center [784, 331] width 21 height 12
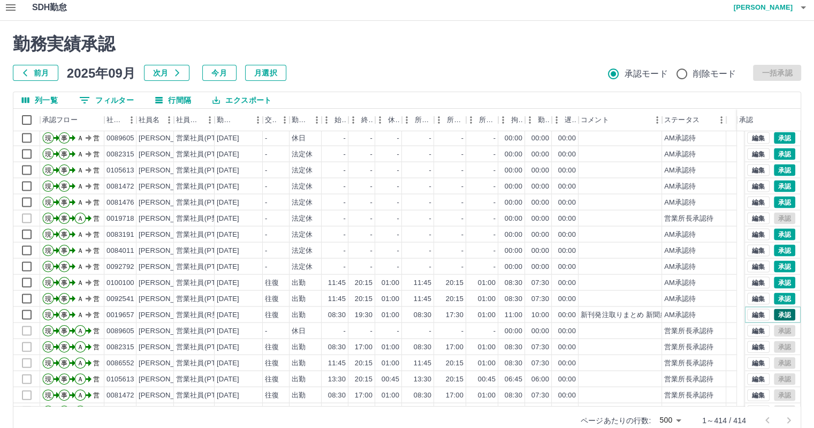
click at [777, 312] on button "承認" at bounding box center [784, 315] width 21 height 12
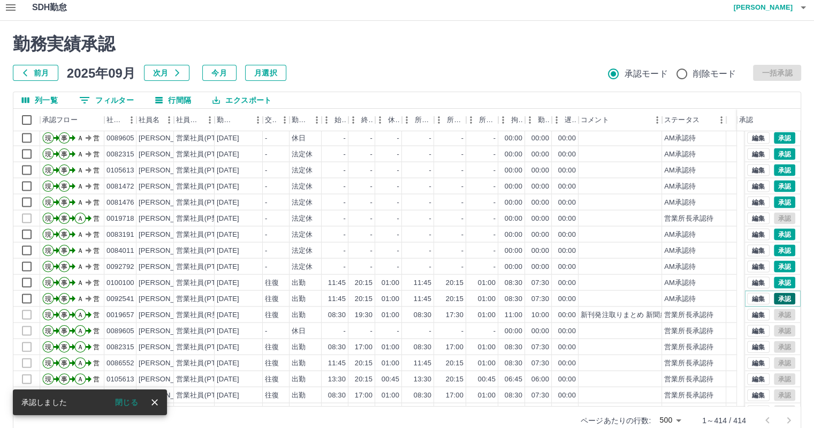
click at [777, 297] on button "承認" at bounding box center [784, 299] width 21 height 12
click at [780, 281] on button "承認" at bounding box center [784, 283] width 21 height 12
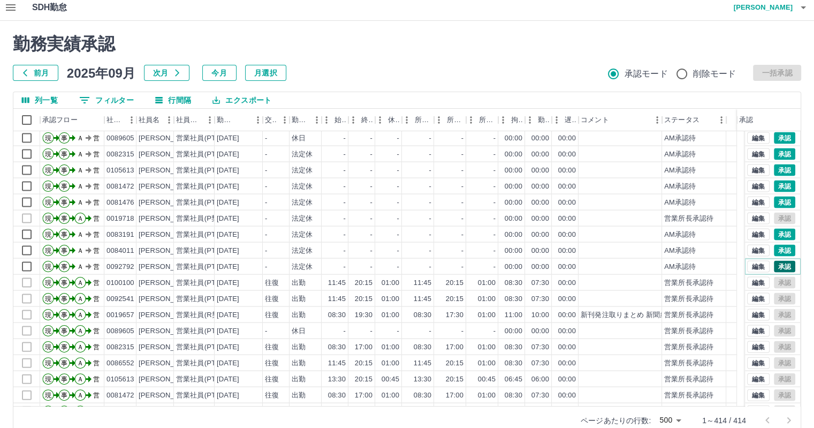
click at [777, 264] on button "承認" at bounding box center [784, 267] width 21 height 12
click at [780, 250] on button "承認" at bounding box center [784, 251] width 21 height 12
click at [779, 235] on button "承認" at bounding box center [784, 235] width 21 height 12
click at [777, 205] on button "承認" at bounding box center [784, 203] width 21 height 12
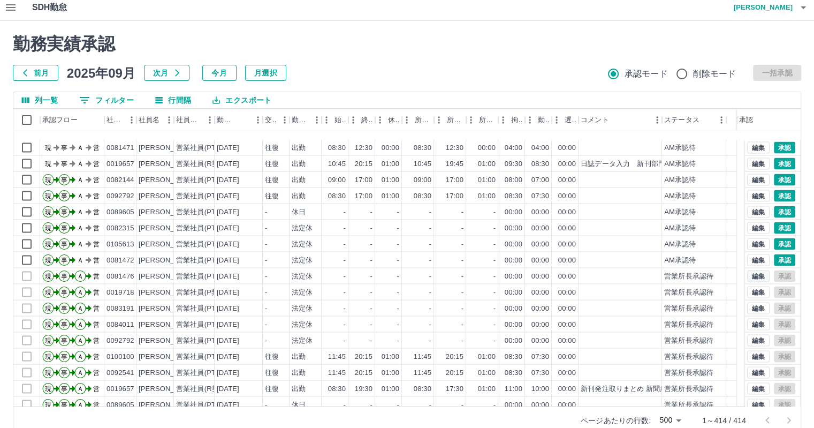
scroll to position [2223, 0]
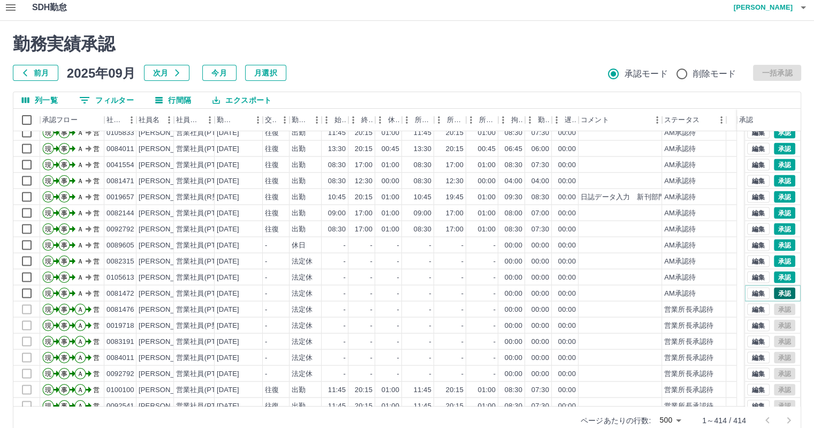
click at [776, 292] on button "承認" at bounding box center [784, 294] width 21 height 12
click at [782, 276] on button "承認" at bounding box center [784, 277] width 21 height 12
click at [782, 265] on button "承認" at bounding box center [784, 261] width 21 height 12
click at [775, 240] on button "承認" at bounding box center [784, 245] width 21 height 12
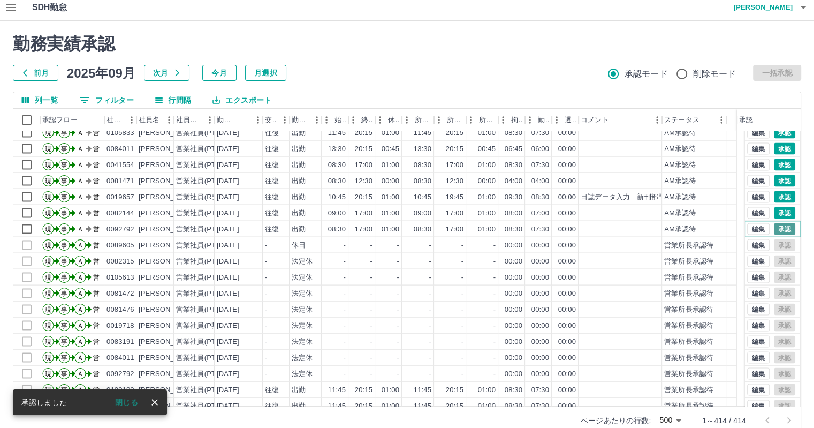
click at [775, 229] on button "承認" at bounding box center [784, 229] width 21 height 12
click at [776, 212] on button "承認" at bounding box center [784, 213] width 21 height 12
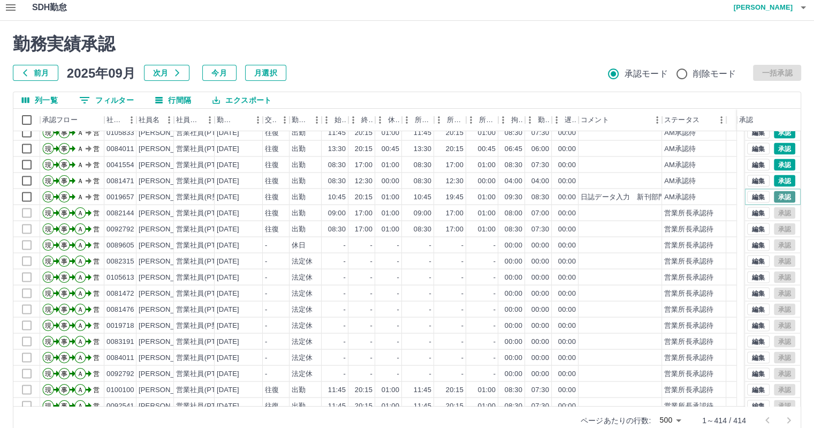
click at [779, 197] on button "承認" at bounding box center [784, 197] width 21 height 12
click at [775, 177] on button "承認" at bounding box center [784, 181] width 21 height 12
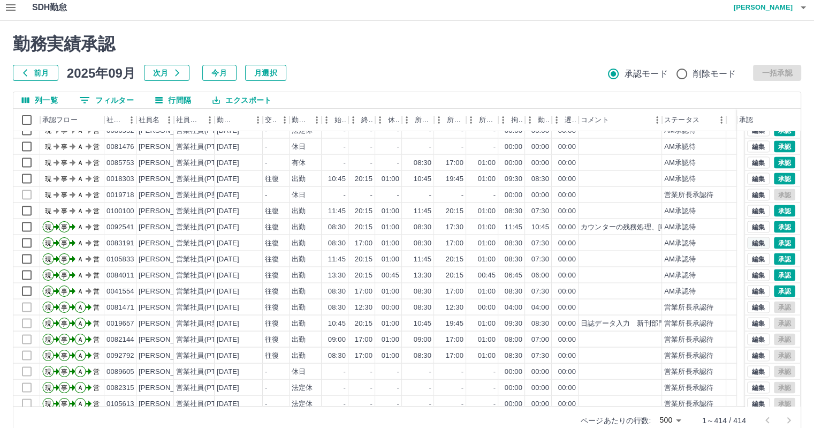
scroll to position [2063, 0]
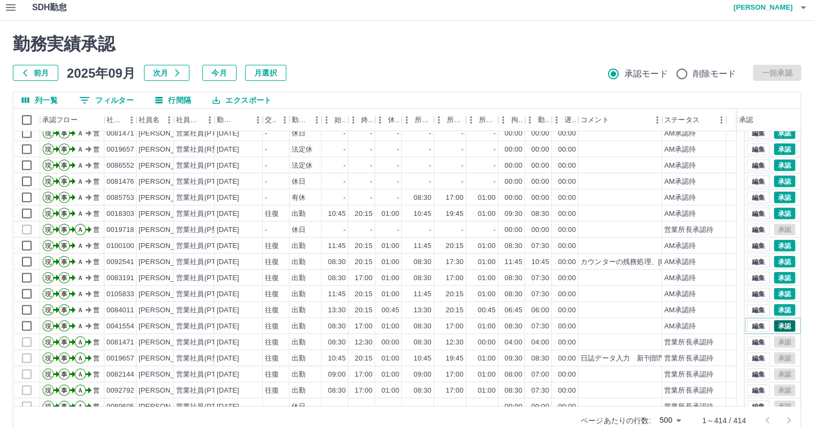
click at [774, 325] on button "承認" at bounding box center [784, 326] width 21 height 12
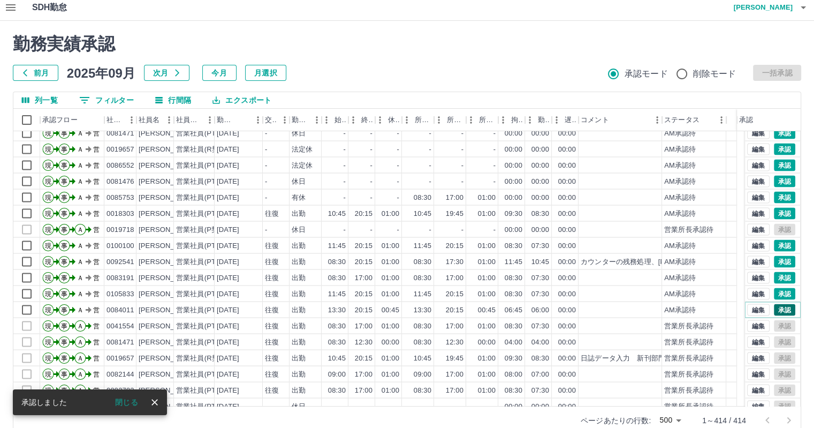
click at [775, 309] on button "承認" at bounding box center [784, 310] width 21 height 12
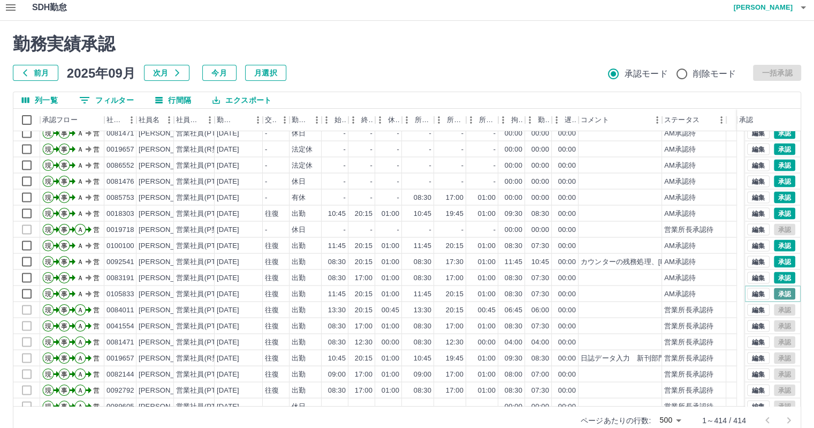
click at [776, 288] on button "承認" at bounding box center [784, 294] width 21 height 12
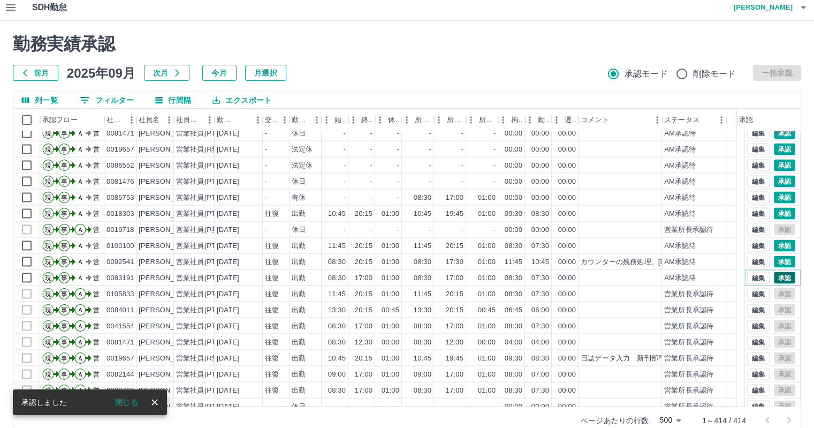
click at [777, 271] on button "承認" at bounding box center [784, 277] width 21 height 12
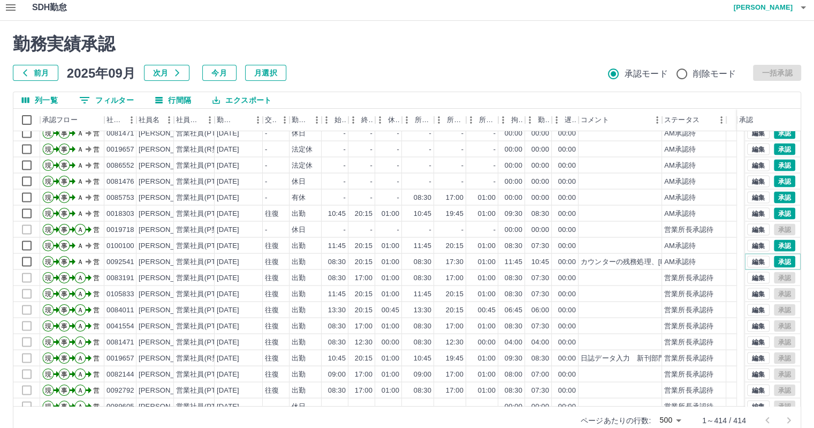
click at [779, 257] on button "承認" at bounding box center [784, 261] width 21 height 12
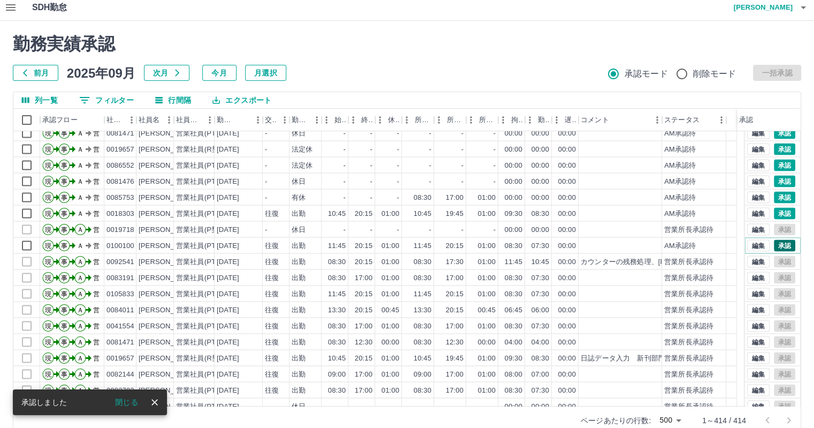
click at [775, 243] on button "承認" at bounding box center [784, 245] width 21 height 12
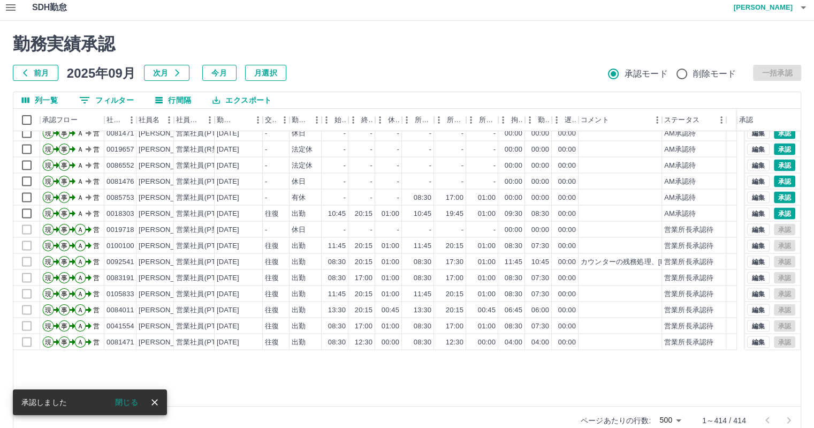
scroll to position [1955, 0]
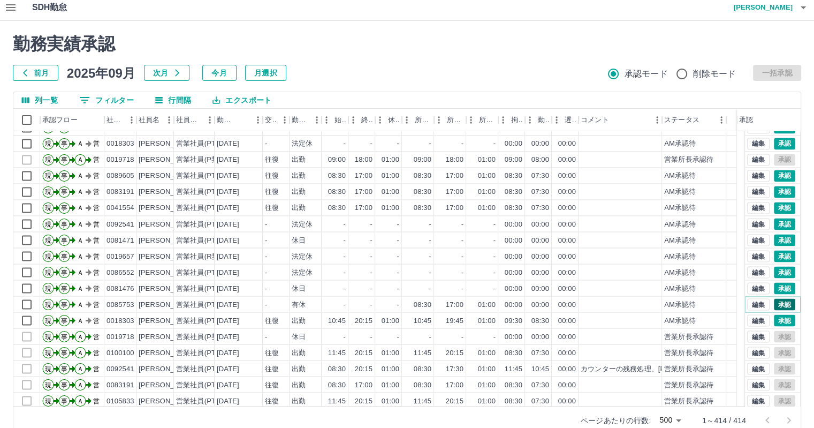
click at [781, 305] on button "承認" at bounding box center [784, 304] width 21 height 12
click at [776, 290] on button "承認" at bounding box center [784, 288] width 21 height 12
click at [775, 268] on button "承認" at bounding box center [784, 272] width 21 height 12
click at [782, 252] on button "承認" at bounding box center [784, 256] width 21 height 12
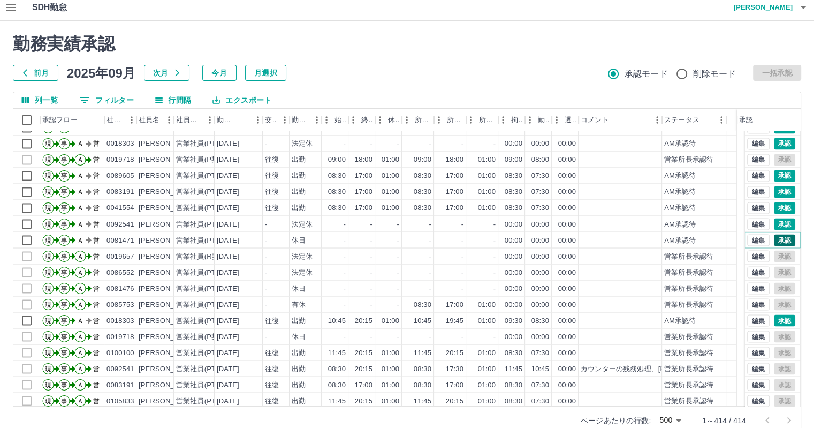
click at [777, 238] on button "承認" at bounding box center [784, 240] width 21 height 12
click at [777, 220] on button "承認" at bounding box center [784, 224] width 21 height 12
click at [781, 207] on button "承認" at bounding box center [784, 208] width 21 height 12
click at [779, 189] on button "承認" at bounding box center [784, 192] width 21 height 12
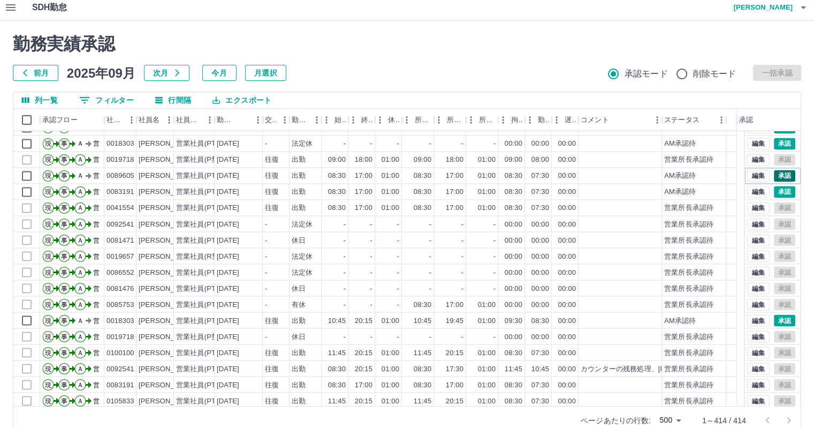
click at [777, 172] on button "承認" at bounding box center [784, 176] width 21 height 12
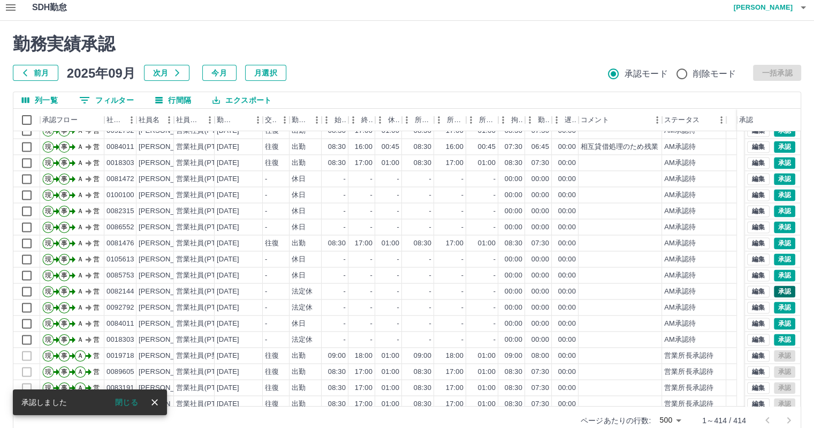
scroll to position [1741, 0]
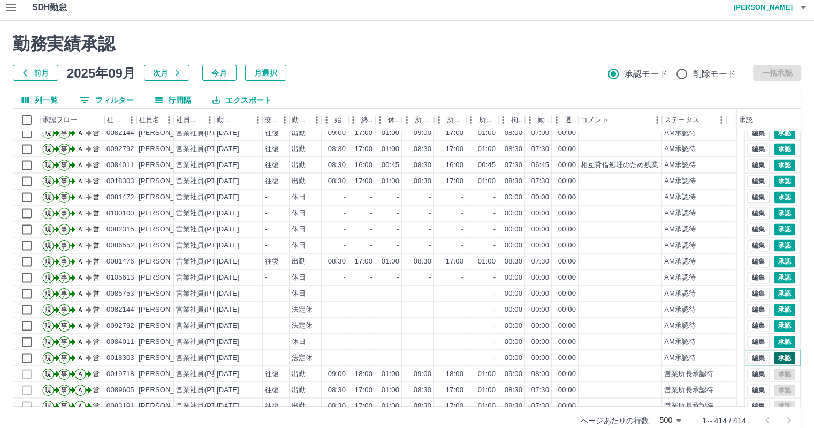
click at [774, 356] on button "承認" at bounding box center [784, 358] width 21 height 12
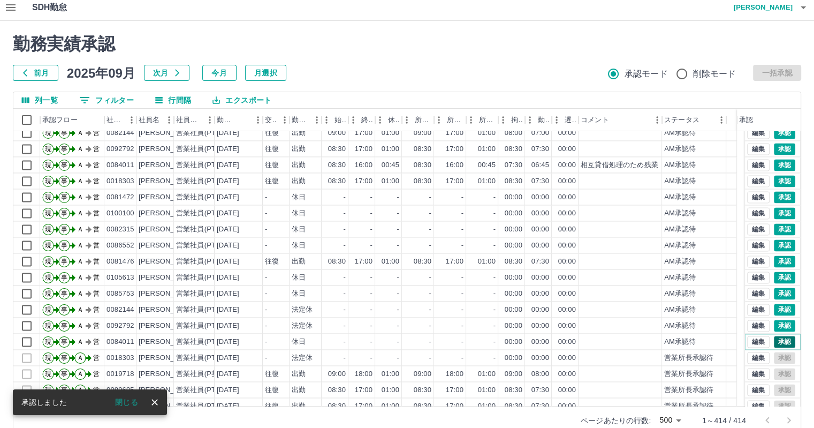
click at [780, 338] on button "承認" at bounding box center [784, 342] width 21 height 12
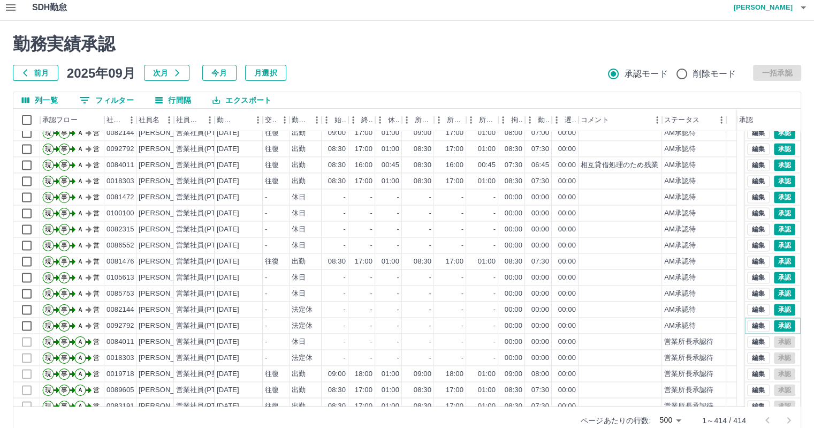
click at [780, 324] on button "承認" at bounding box center [784, 326] width 21 height 12
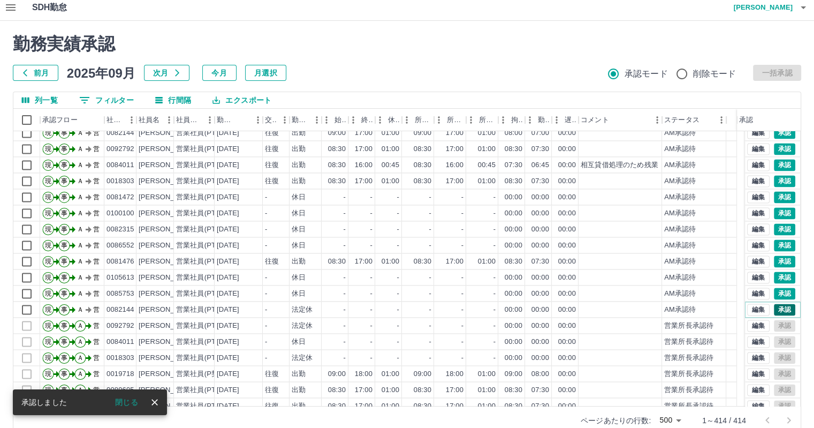
click at [782, 307] on button "承認" at bounding box center [784, 310] width 21 height 12
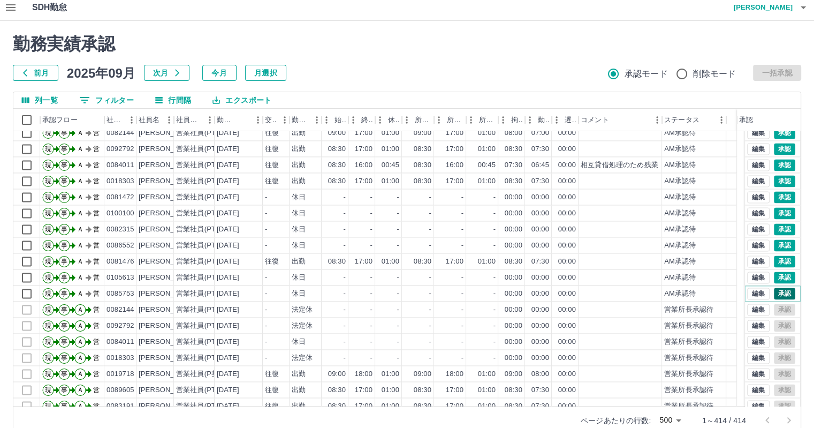
click at [780, 291] on button "承認" at bounding box center [784, 294] width 21 height 12
click at [777, 274] on button "承認" at bounding box center [784, 277] width 21 height 12
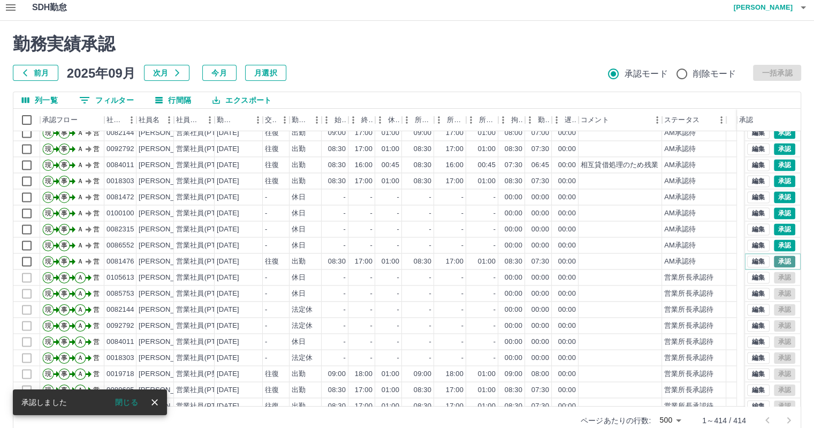
click at [774, 255] on button "承認" at bounding box center [784, 261] width 21 height 12
click at [774, 239] on button "承認" at bounding box center [784, 245] width 21 height 12
click at [775, 226] on button "承認" at bounding box center [784, 229] width 21 height 12
click at [775, 210] on button "承認" at bounding box center [784, 213] width 21 height 12
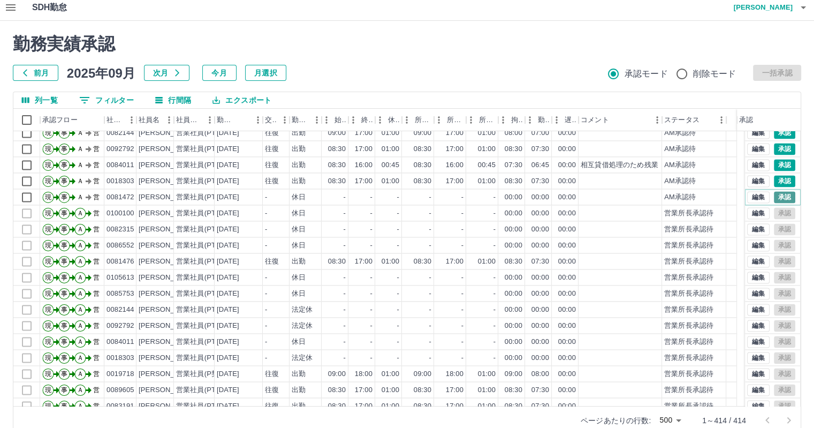
click at [780, 193] on button "承認" at bounding box center [784, 197] width 21 height 12
